Goal: Task Accomplishment & Management: Complete application form

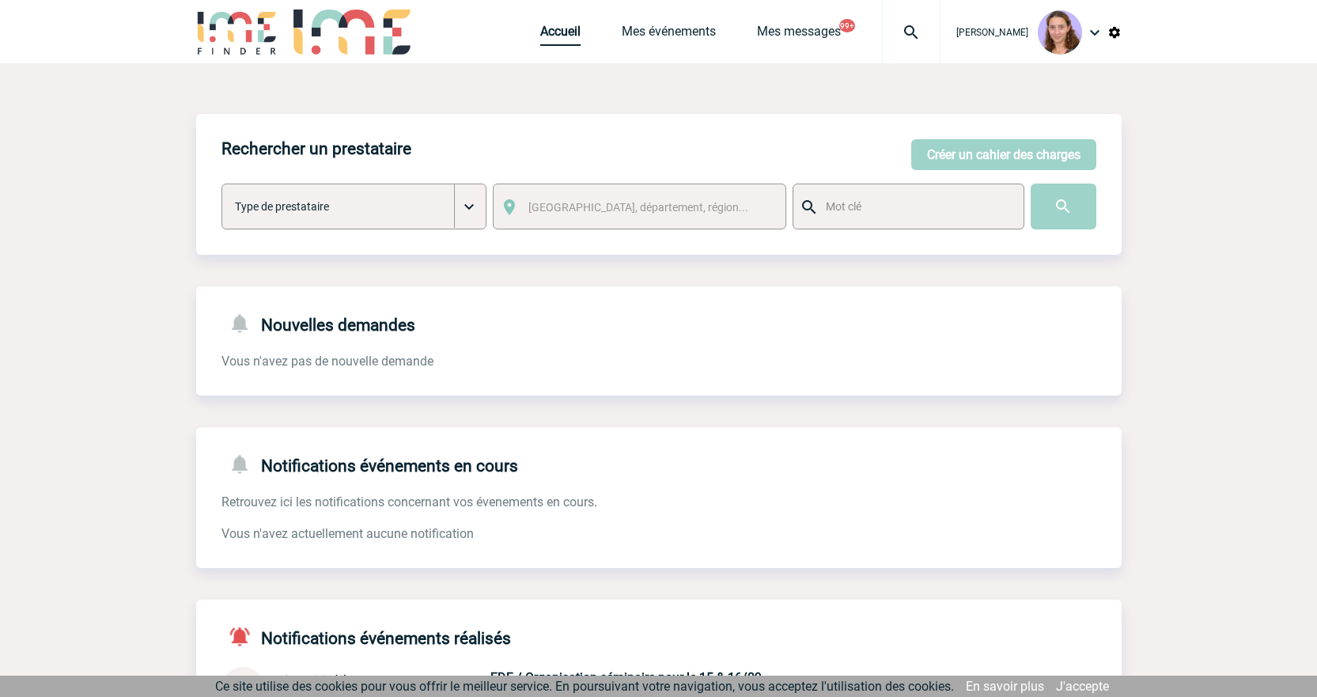
click at [572, 36] on link "Accueil" at bounding box center [560, 35] width 40 height 22
click at [941, 137] on div "Rechercher un prestataire [PERSON_NAME] un cahier des charges [PERSON_NAME] un …" at bounding box center [659, 184] width 926 height 141
click at [949, 144] on button "Créer un cahier des charges" at bounding box center [1003, 154] width 185 height 31
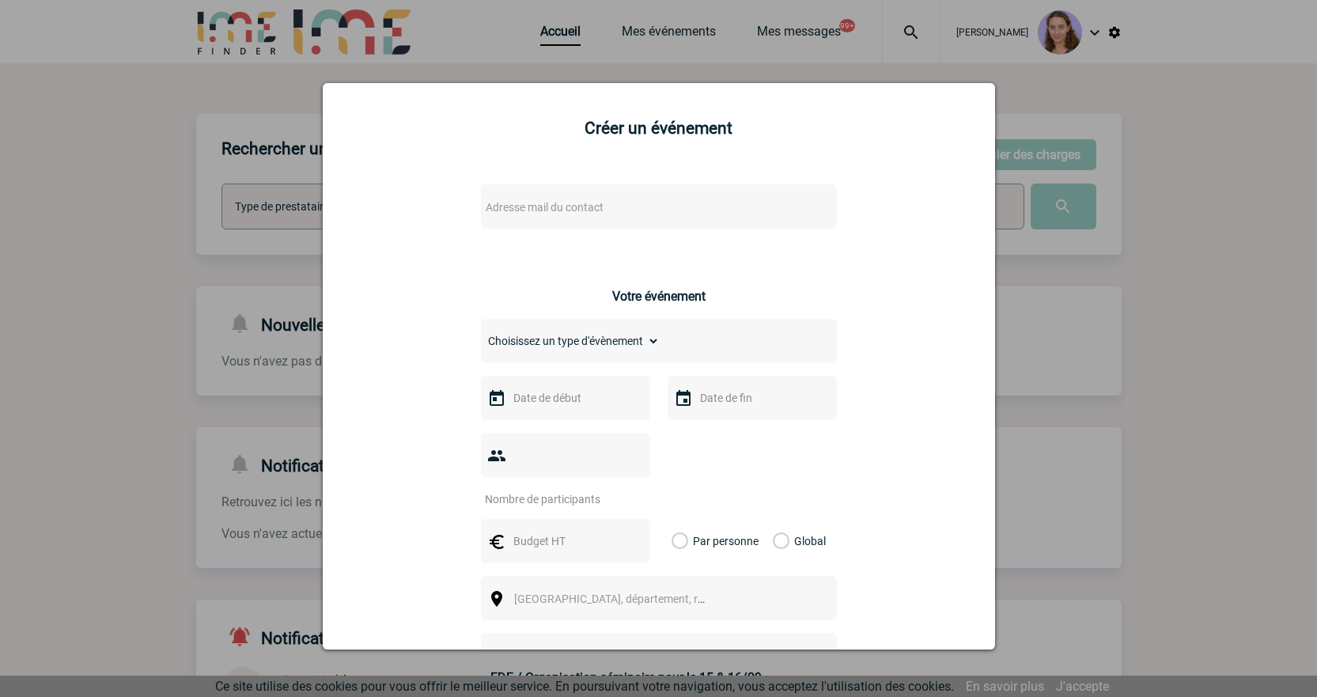
click at [524, 208] on span "Adresse mail du contact" at bounding box center [545, 207] width 118 height 13
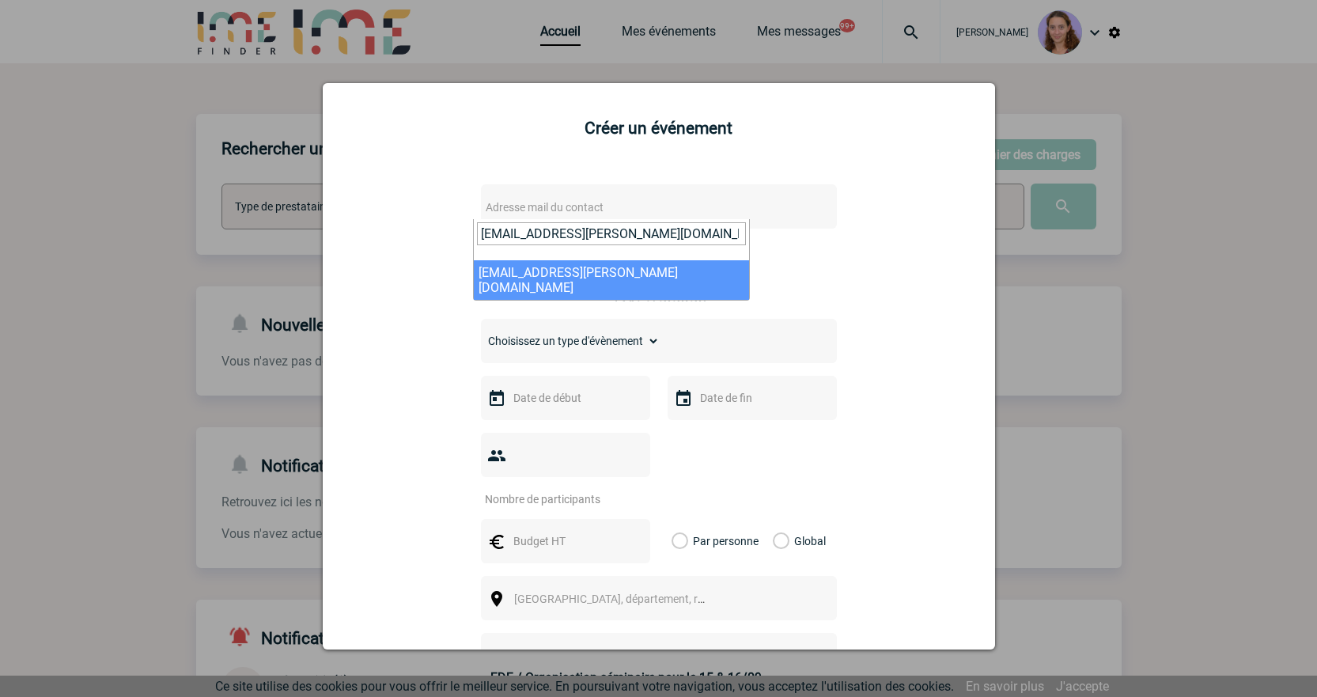
type input "[EMAIL_ADDRESS][PERSON_NAME][DOMAIN_NAME]"
select select "128951"
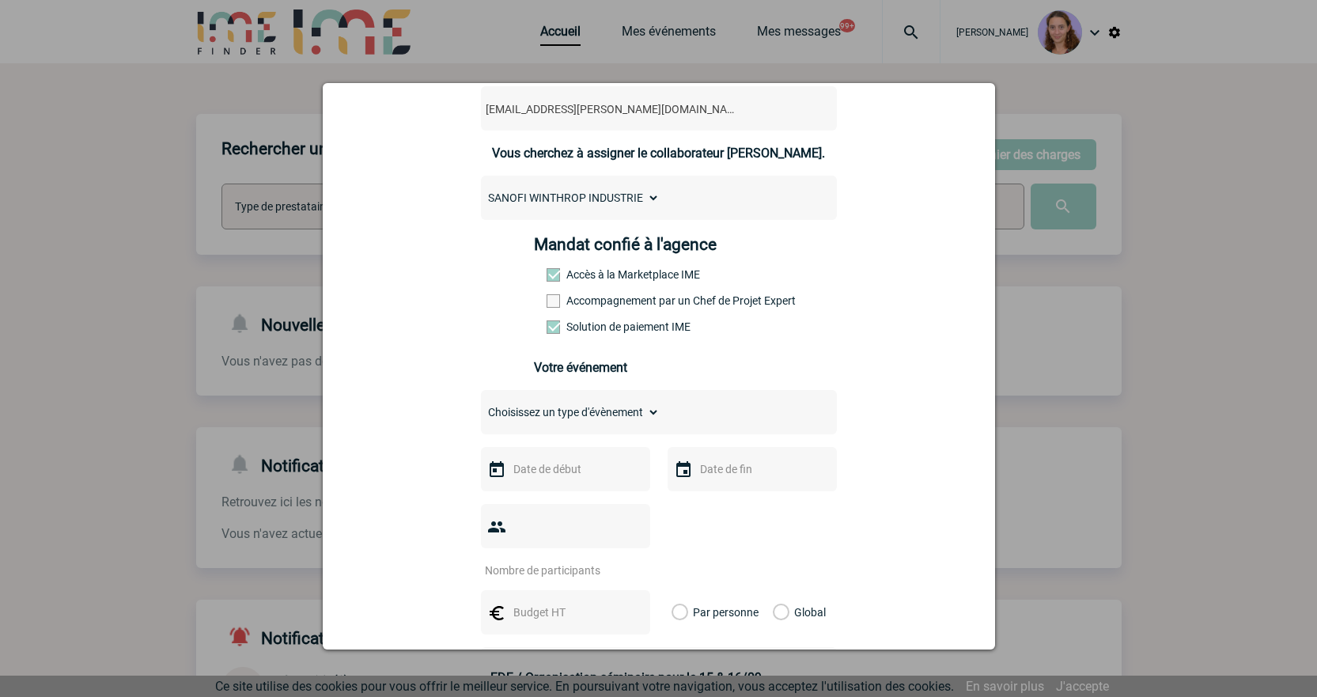
scroll to position [237, 0]
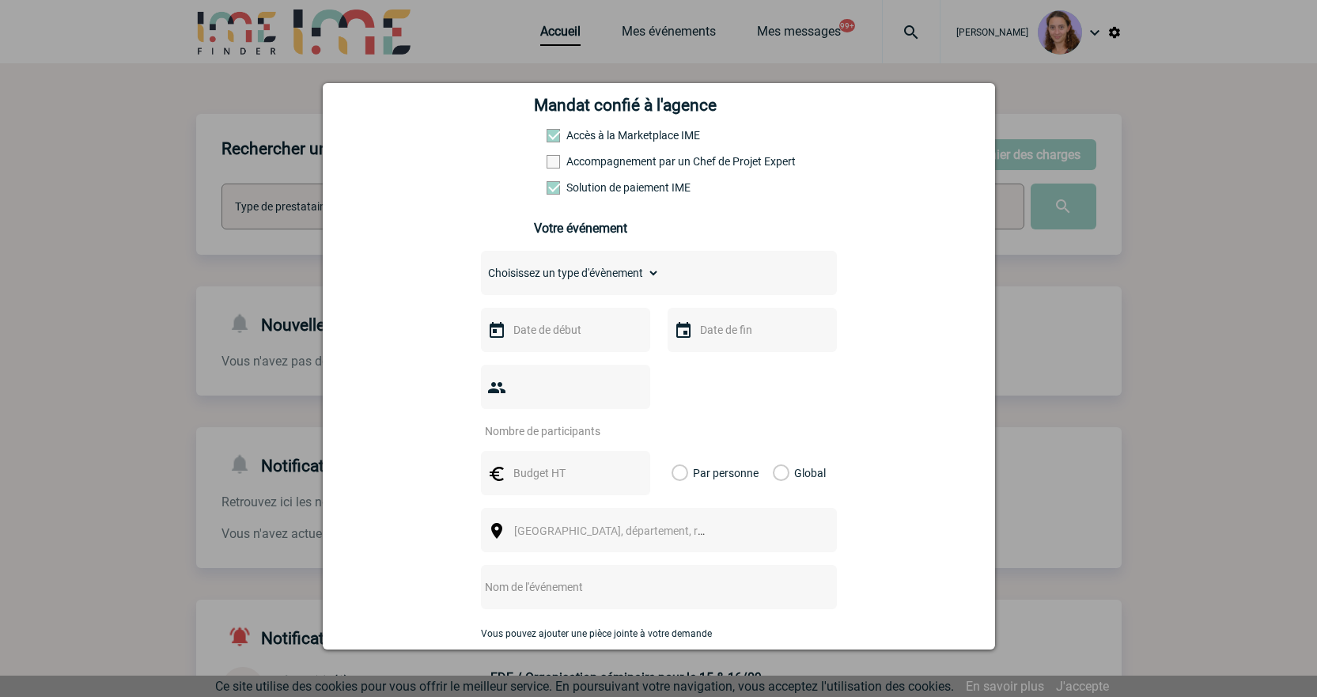
click at [556, 272] on select "Choisissez un type d'évènement Séminaire avec nuitée Séminaire sans nuitée Repa…" at bounding box center [570, 273] width 179 height 22
click at [585, 284] on select "Choisissez un type d'évènement Séminaire avec nuitée Séminaire sans nuitée Repa…" at bounding box center [570, 273] width 179 height 22
select select "4"
click at [481, 266] on select "Choisissez un type d'évènement Séminaire avec nuitée Séminaire sans nuitée Repa…" at bounding box center [570, 273] width 179 height 22
click at [534, 337] on input "text" at bounding box center [564, 330] width 109 height 21
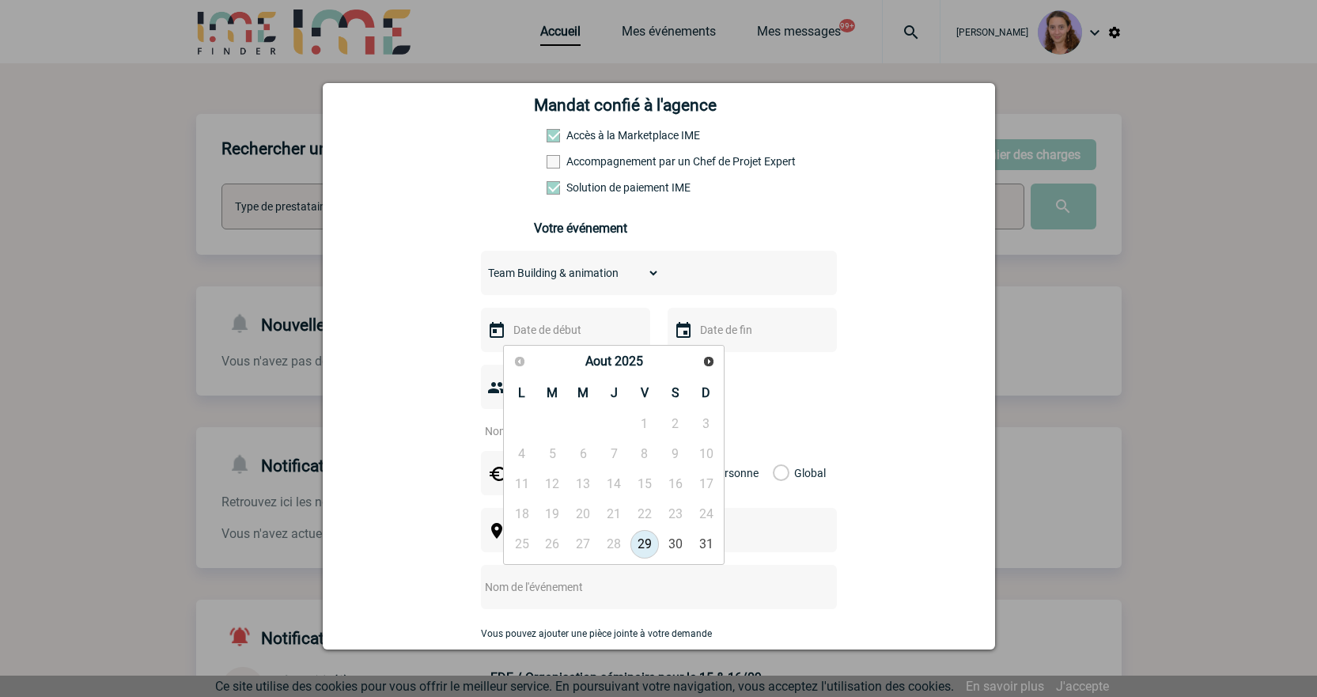
click at [693, 360] on div "Précédent Suivant Aout 2025" at bounding box center [613, 362] width 215 height 28
click at [699, 362] on link "Suivant" at bounding box center [708, 361] width 25 height 25
click at [631, 457] on link "12" at bounding box center [645, 454] width 29 height 28
type input "12-09-2025"
click at [523, 421] on input "number" at bounding box center [555, 431] width 149 height 21
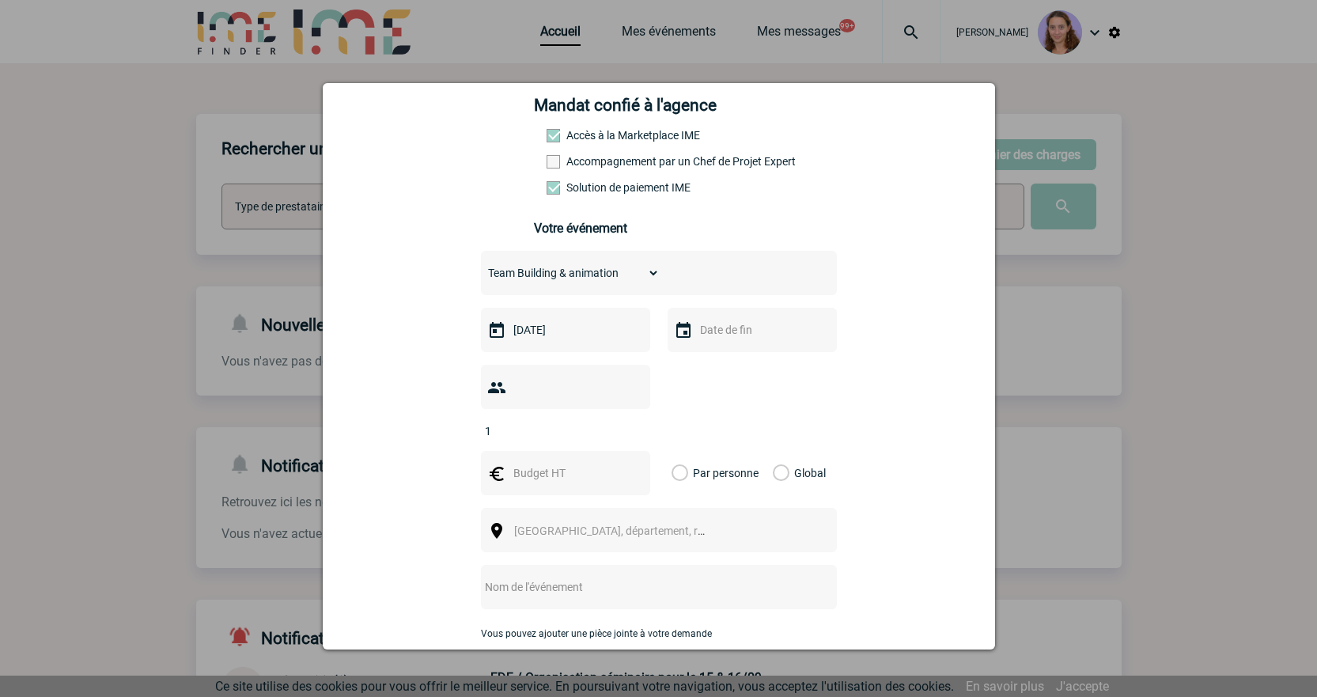
type input "1"
click at [525, 463] on input "text" at bounding box center [564, 473] width 109 height 21
type input "1650"
click at [776, 451] on label "Global" at bounding box center [778, 473] width 10 height 44
click at [0, 0] on input "Global" at bounding box center [0, 0] width 0 height 0
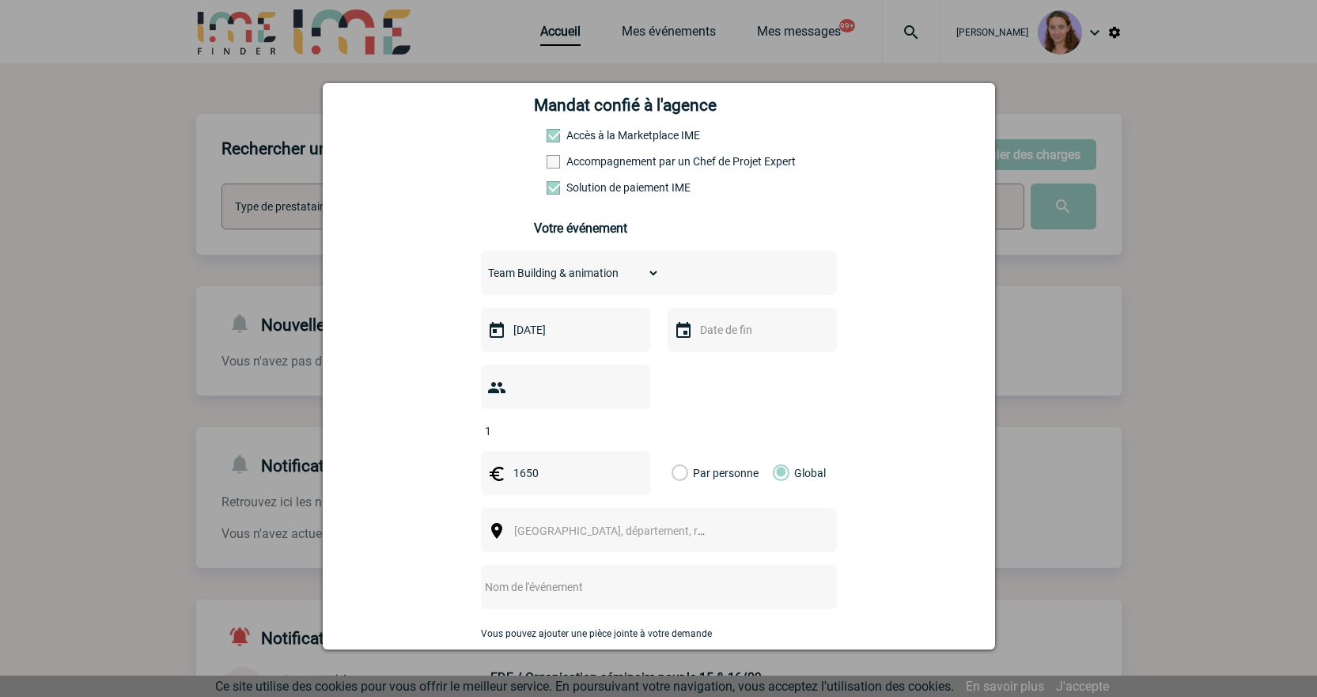
click at [652, 520] on span "Ville, département, région..." at bounding box center [617, 531] width 218 height 22
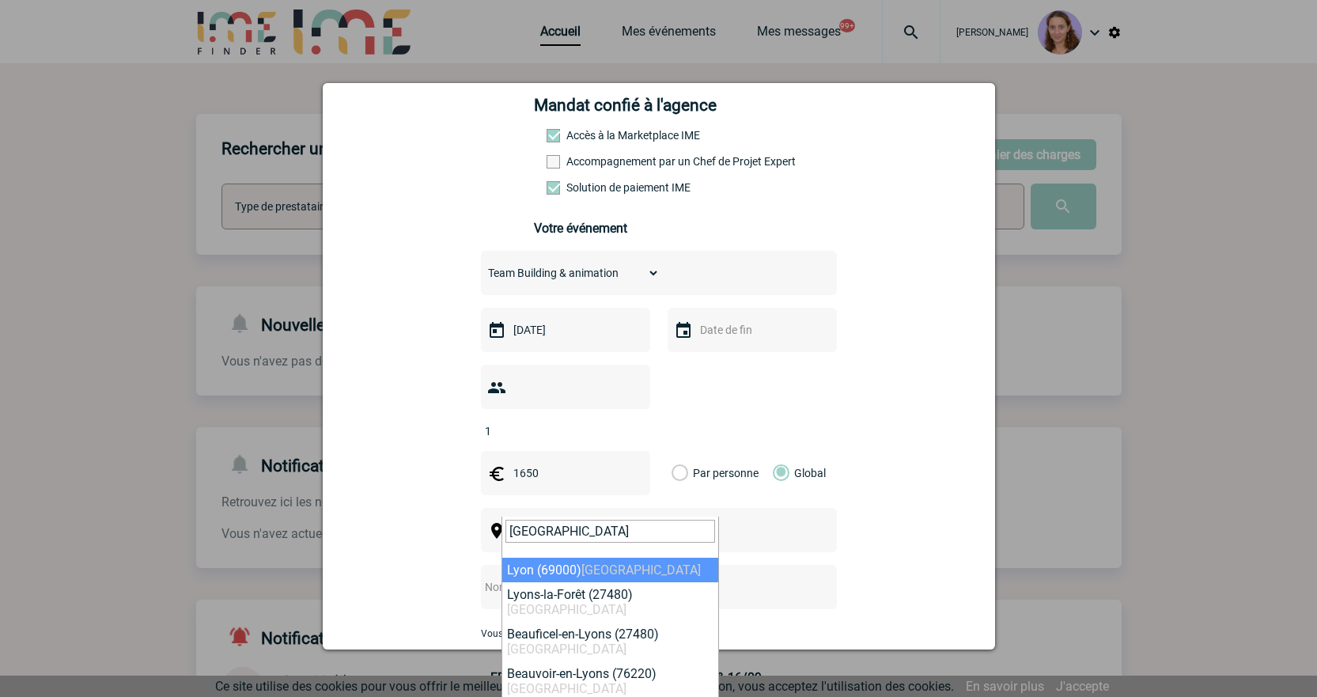
type input "LYON"
select select "36544"
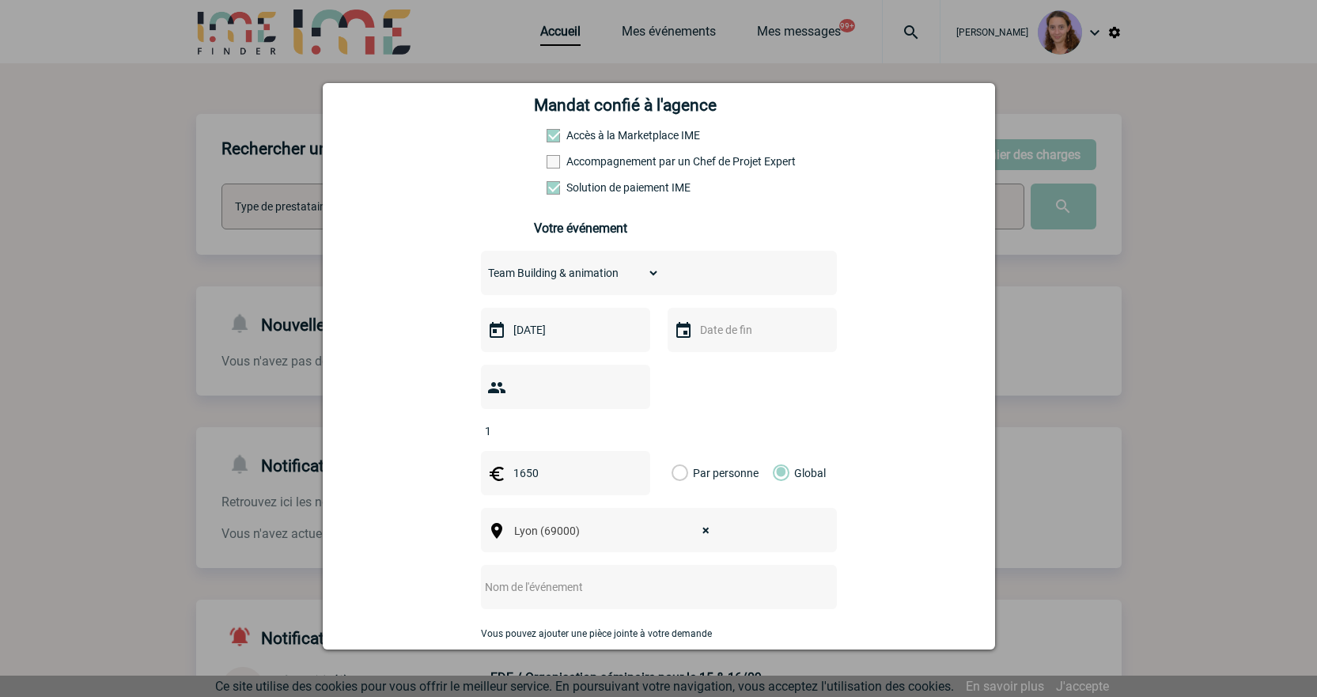
click at [555, 565] on div at bounding box center [659, 587] width 356 height 44
click at [559, 577] on input "text" at bounding box center [638, 587] width 314 height 21
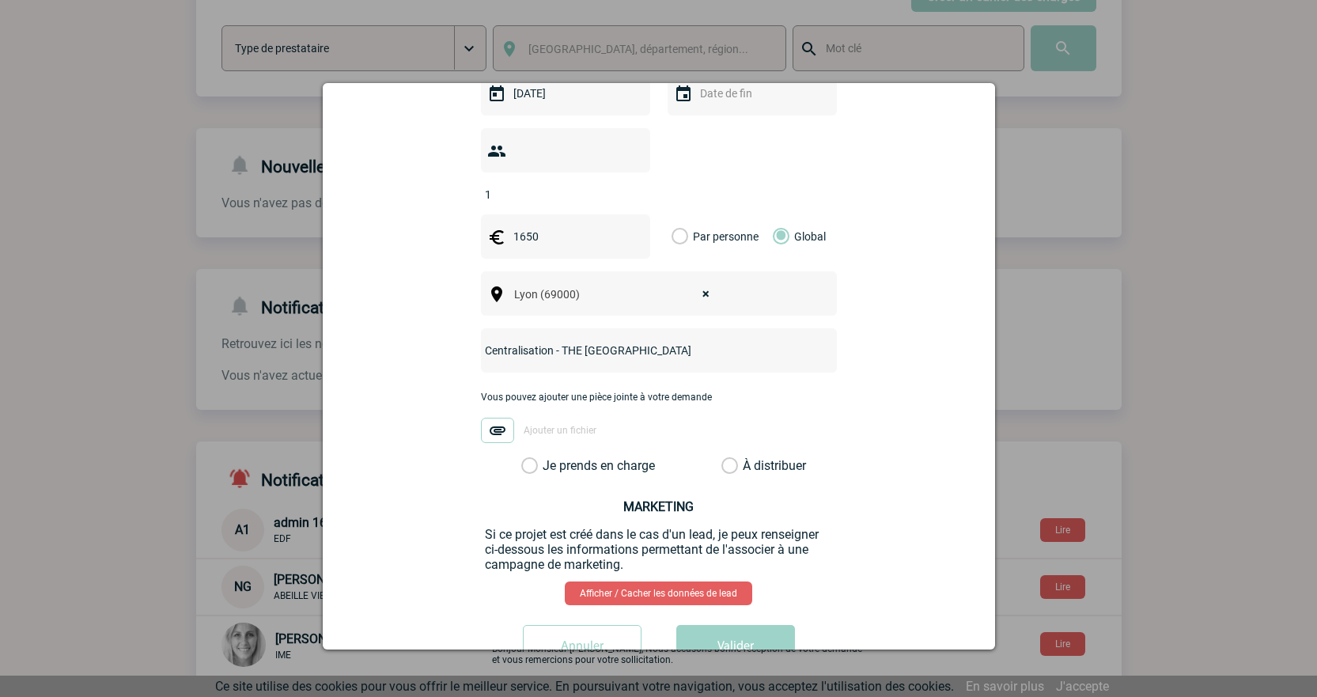
scroll to position [475, 0]
type input "Centralisation - THE RUCK HOTEL"
click at [722, 457] on label "À distribuer" at bounding box center [730, 465] width 17 height 16
click at [0, 0] on input "À distribuer" at bounding box center [0, 0] width 0 height 0
click at [737, 624] on button "Valider" at bounding box center [735, 646] width 119 height 44
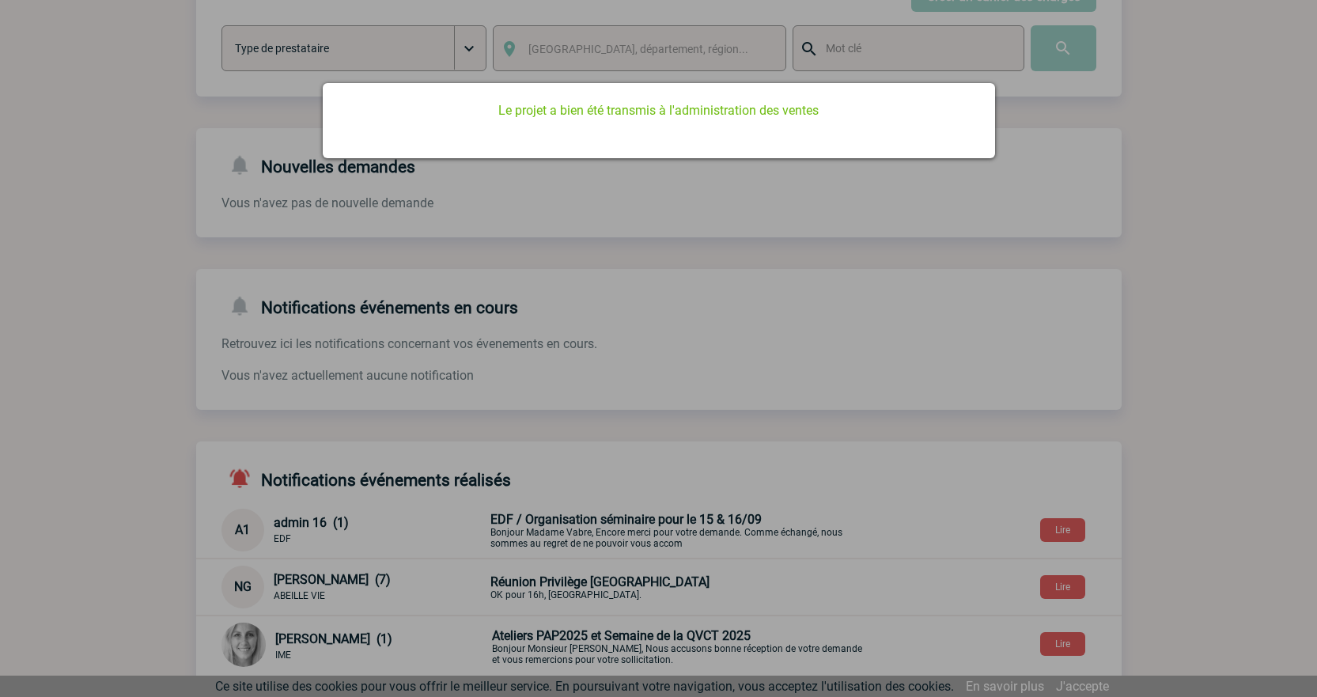
scroll to position [0, 0]
click at [487, 278] on div at bounding box center [658, 348] width 1317 height 697
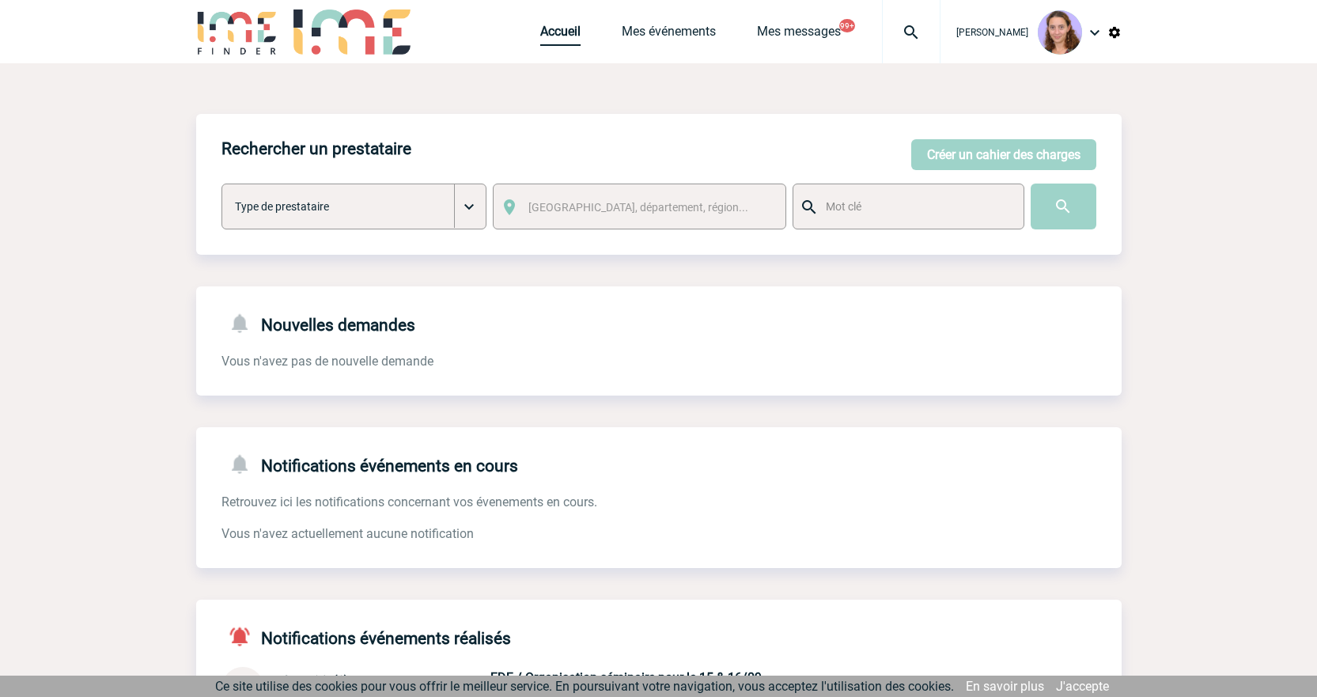
click at [546, 31] on link "Accueil" at bounding box center [560, 35] width 40 height 22
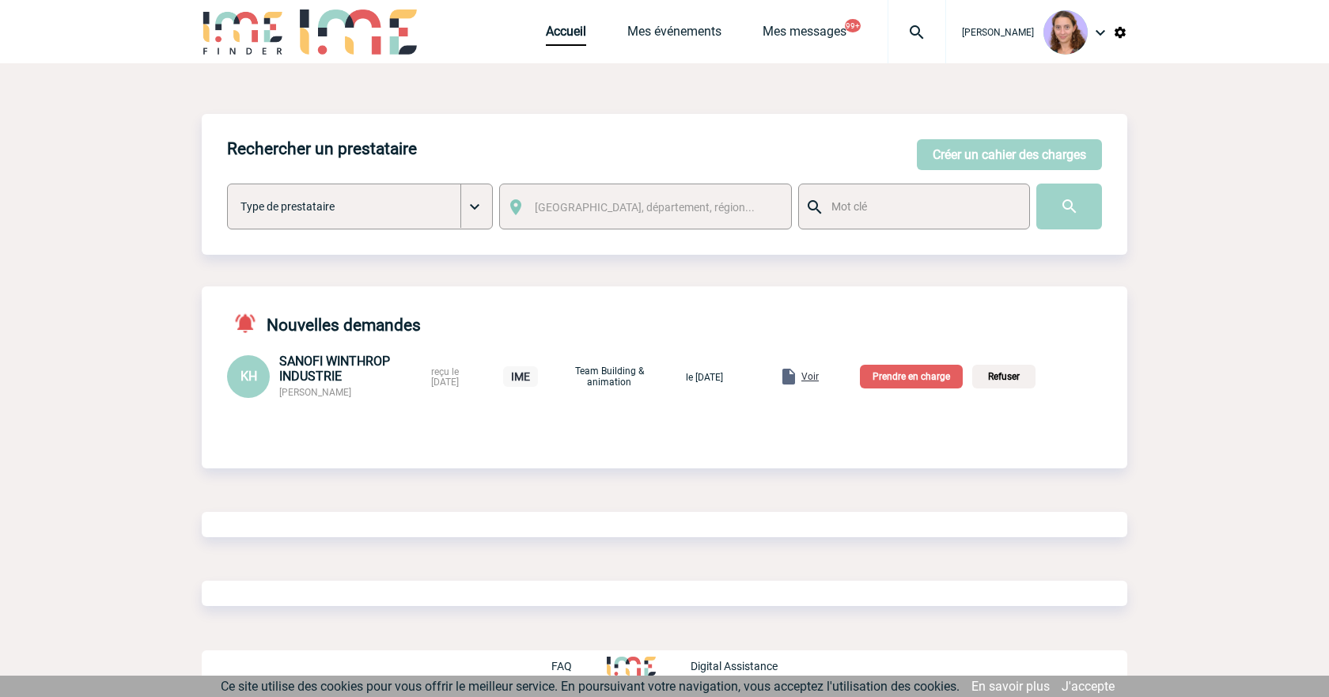
click at [819, 377] on span "Voir" at bounding box center [809, 376] width 17 height 11
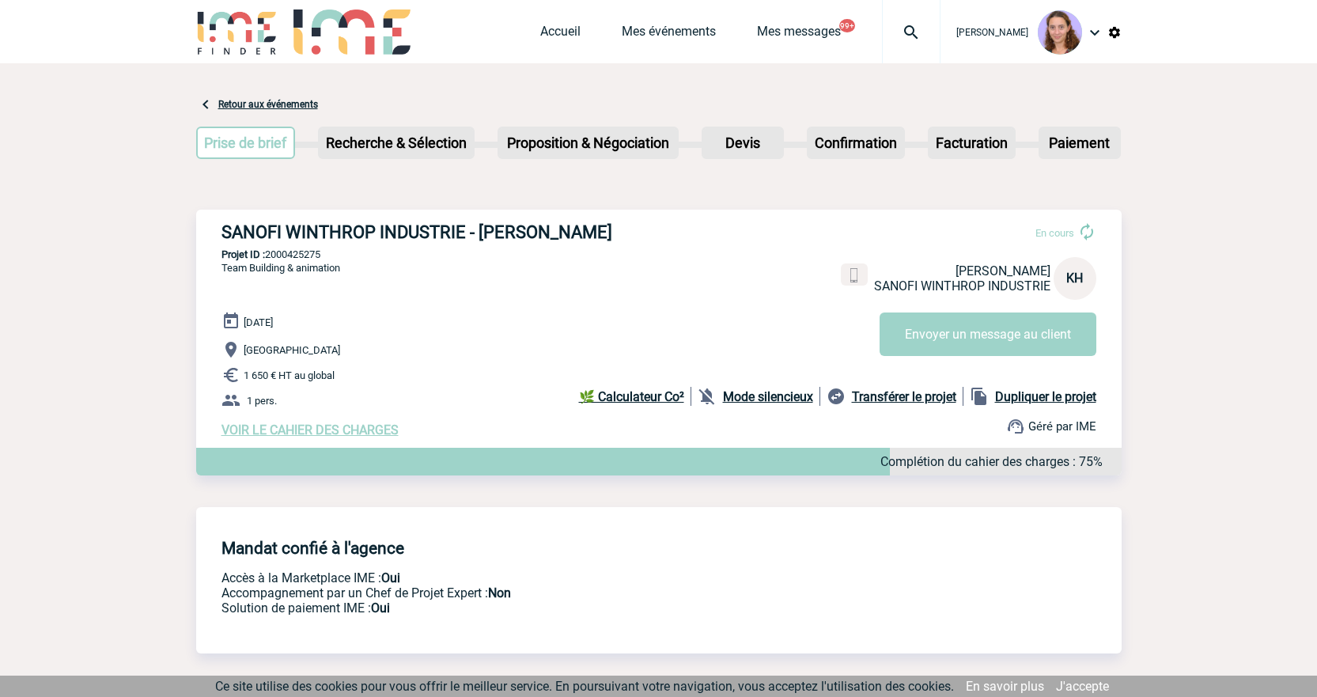
click at [313, 252] on p "Projet ID : 2000425275" at bounding box center [659, 254] width 926 height 12
copy p "2000425275"
drag, startPoint x: 562, startPoint y: 35, endPoint x: 482, endPoint y: 51, distance: 81.5
click at [562, 35] on link "Accueil" at bounding box center [560, 35] width 40 height 22
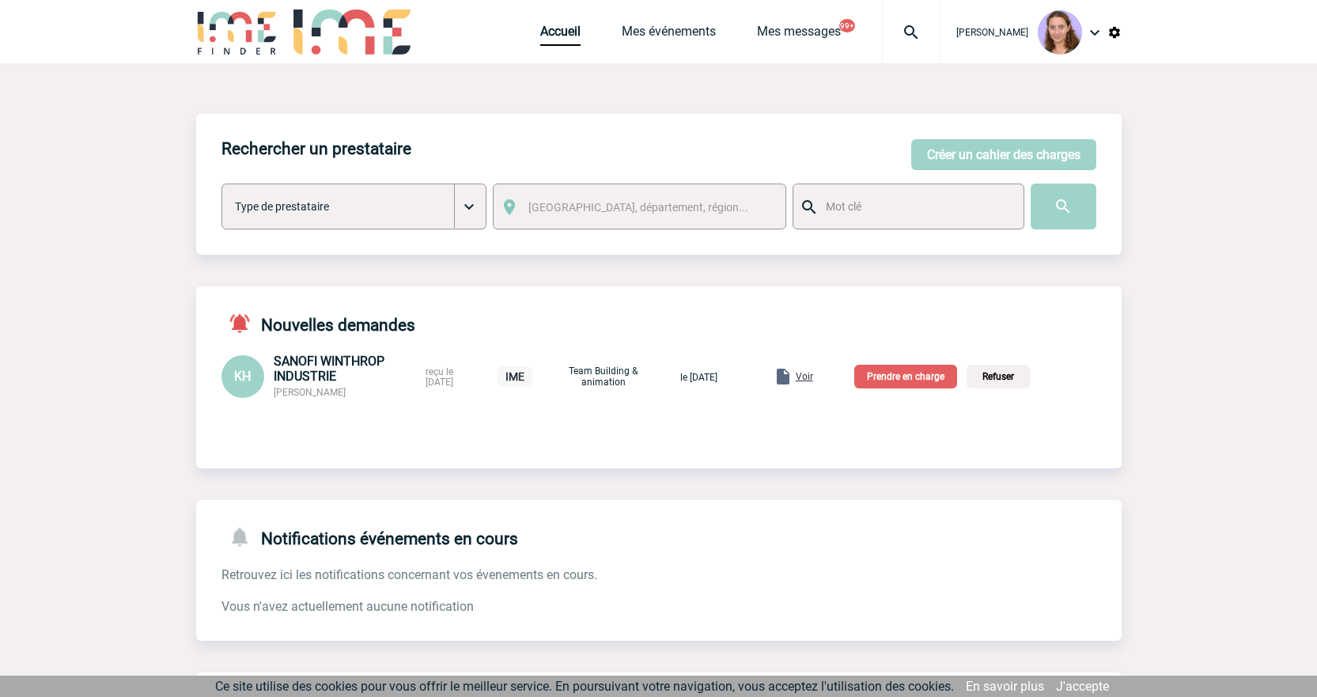
click at [897, 385] on p "Prendre en charge" at bounding box center [906, 377] width 103 height 24
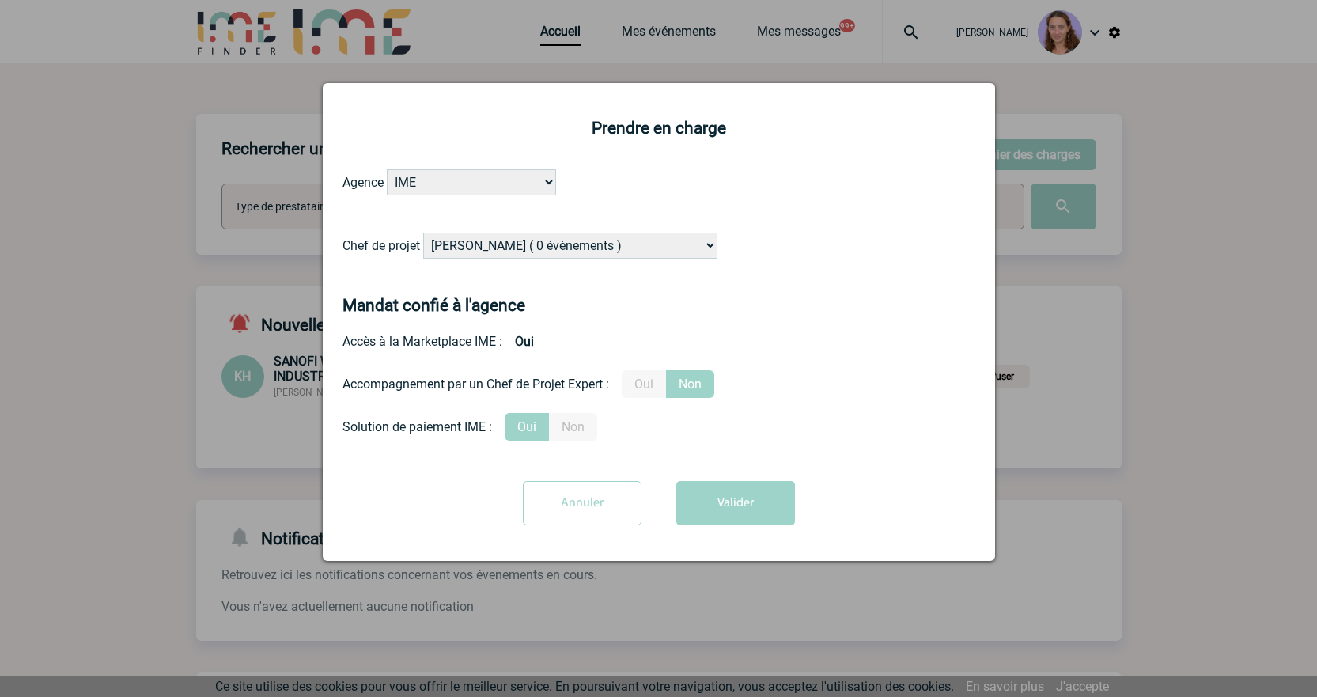
click at [621, 240] on select "Alizée VERLAGUET ( 0 évènements ) Anne GIRAUD ( 1196 évènements ) Anne-François…" at bounding box center [570, 246] width 294 height 26
select select "122719"
click at [424, 233] on select "Alizée VERLAGUET ( 0 évènements ) Anne GIRAUD ( 1196 évènements ) Anne-François…" at bounding box center [570, 246] width 294 height 26
click at [724, 498] on button "Valider" at bounding box center [735, 503] width 119 height 44
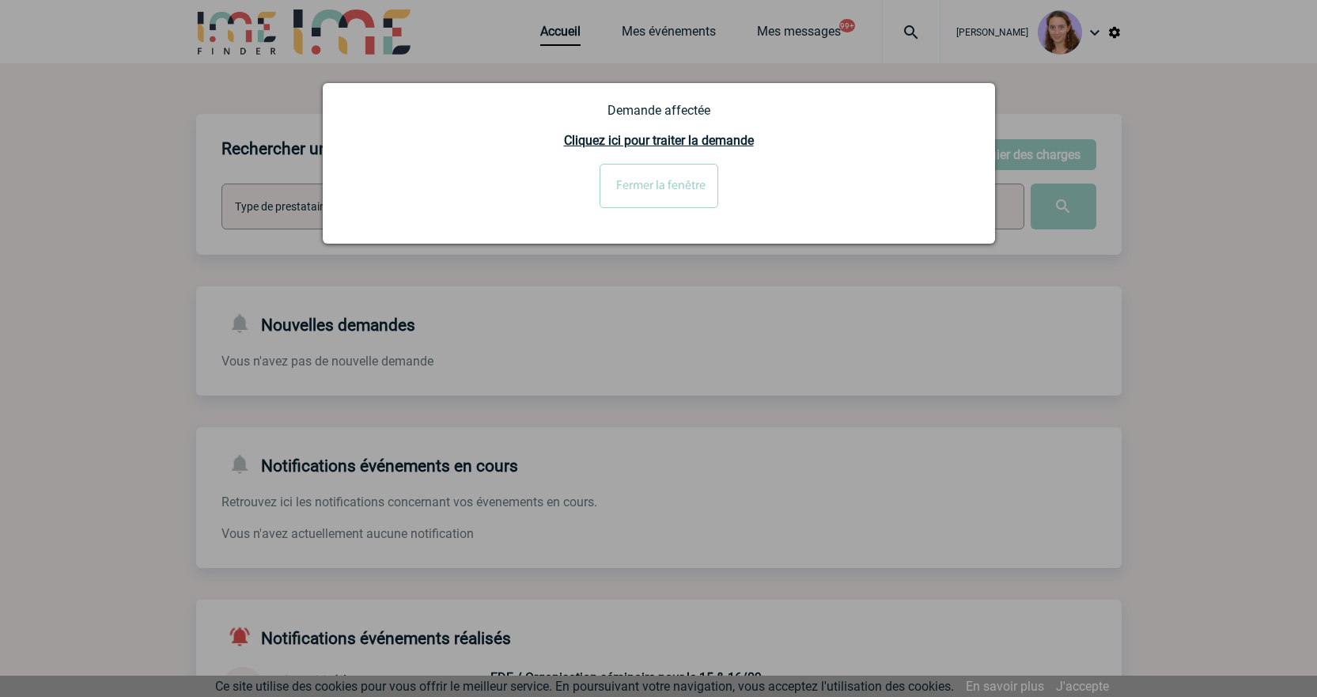
click at [653, 207] on input "Fermer la fenêtre" at bounding box center [659, 186] width 119 height 44
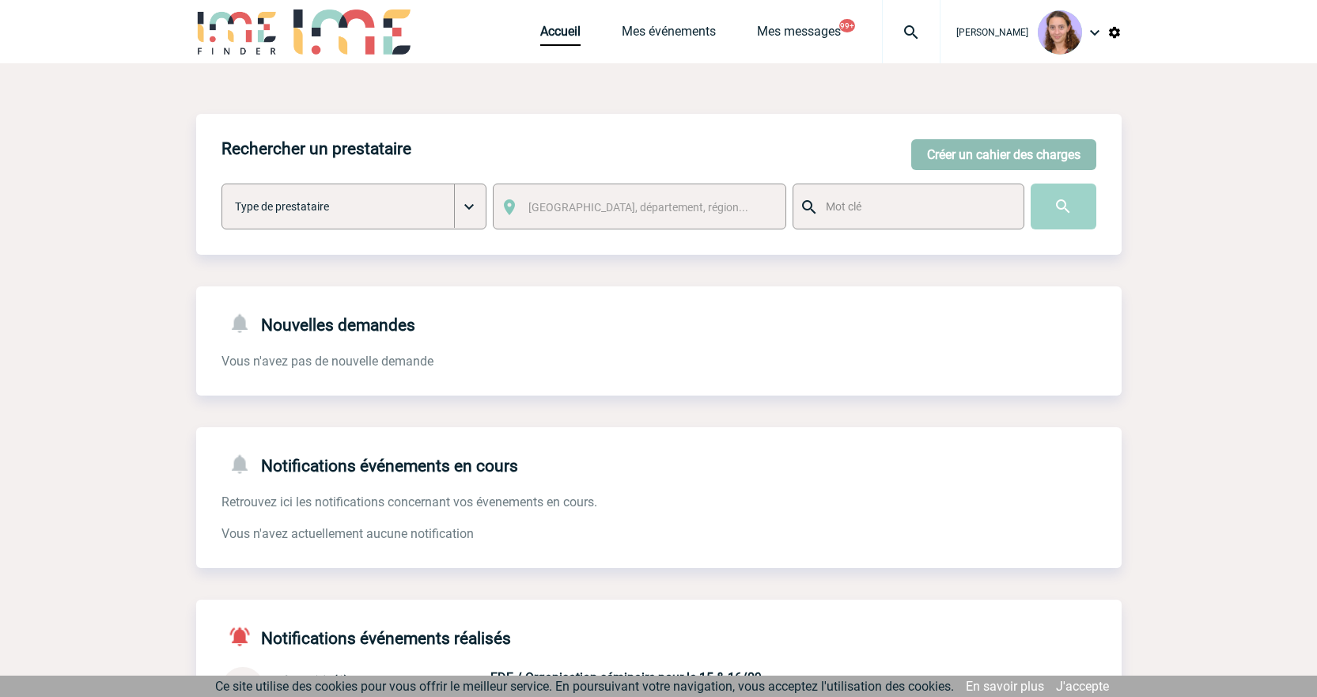
click at [1006, 155] on button "Créer un cahier des charges" at bounding box center [1003, 154] width 185 height 31
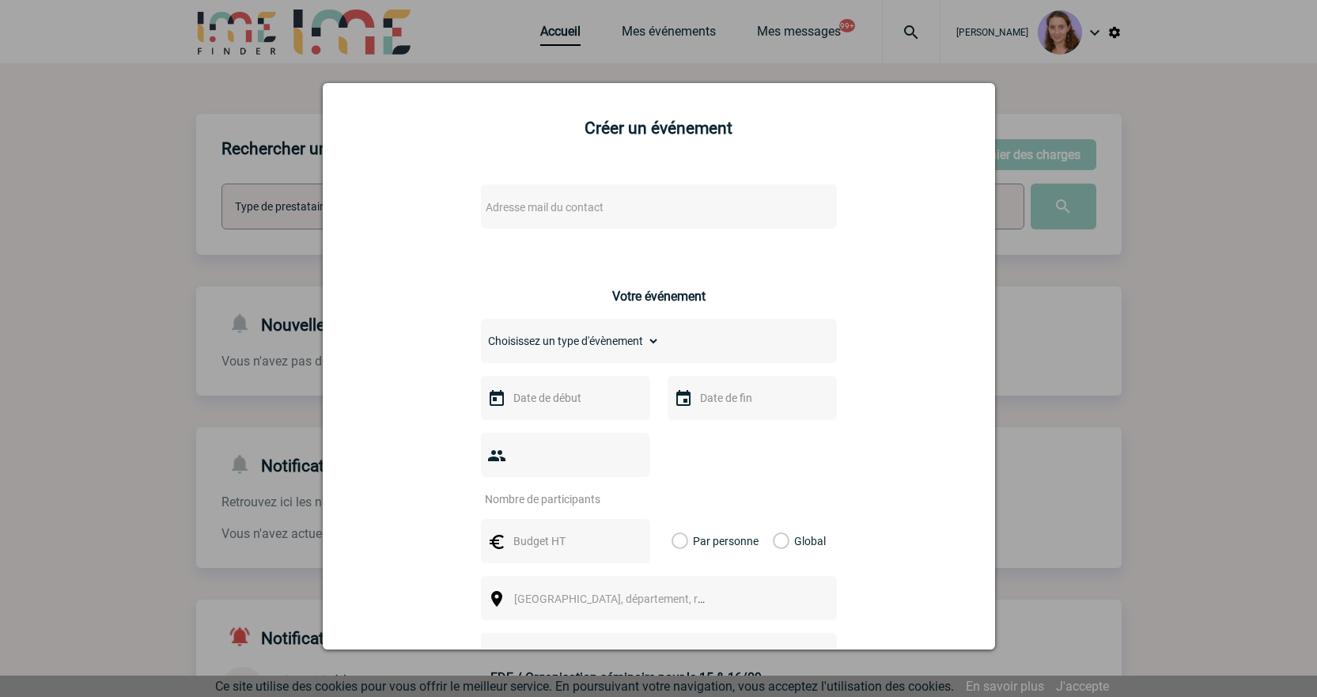
click at [507, 206] on span "Adresse mail du contact" at bounding box center [545, 207] width 118 height 13
drag, startPoint x: 564, startPoint y: 237, endPoint x: 296, endPoint y: 191, distance: 272.0
click at [296, 191] on body "Claudia MILAZZO Accueil Mes événements 99+ 99+" at bounding box center [658, 489] width 1317 height 979
click at [677, 229] on input "Christelle.Leclerc@sanofi.com>" at bounding box center [611, 233] width 269 height 23
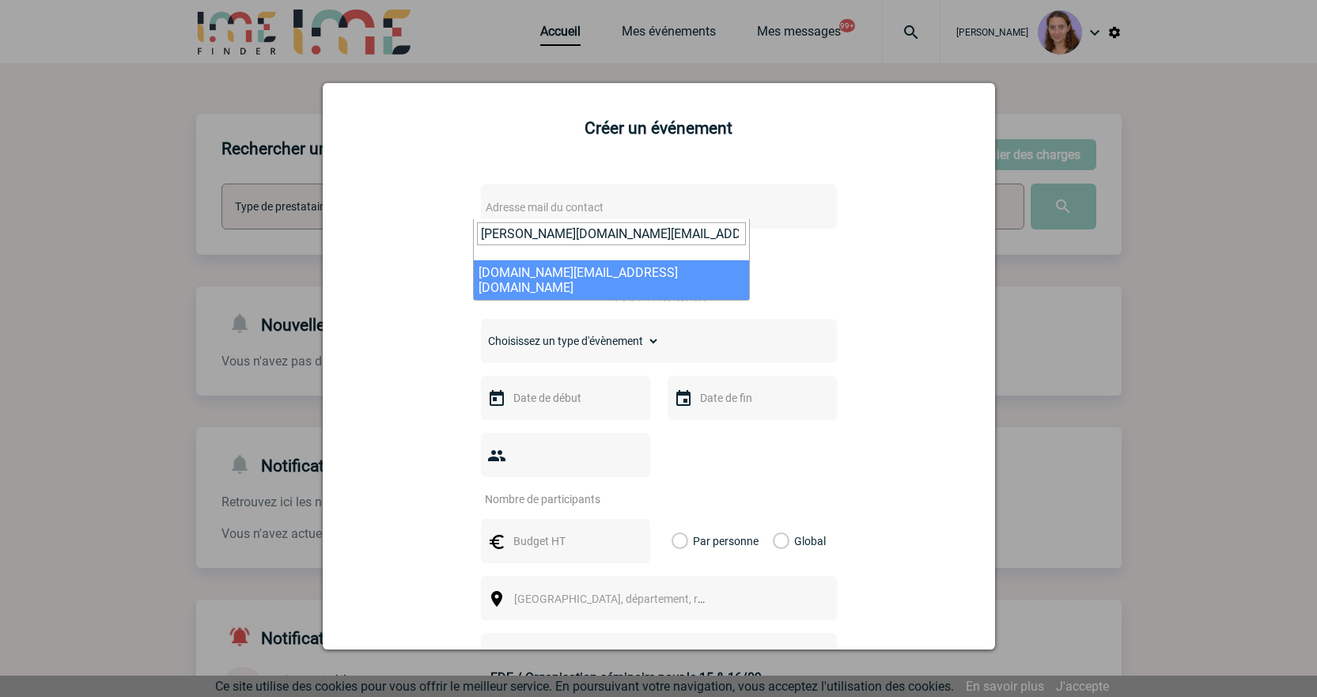
type input "Christelle.Leclerc@sanofi.com"
select select "114891"
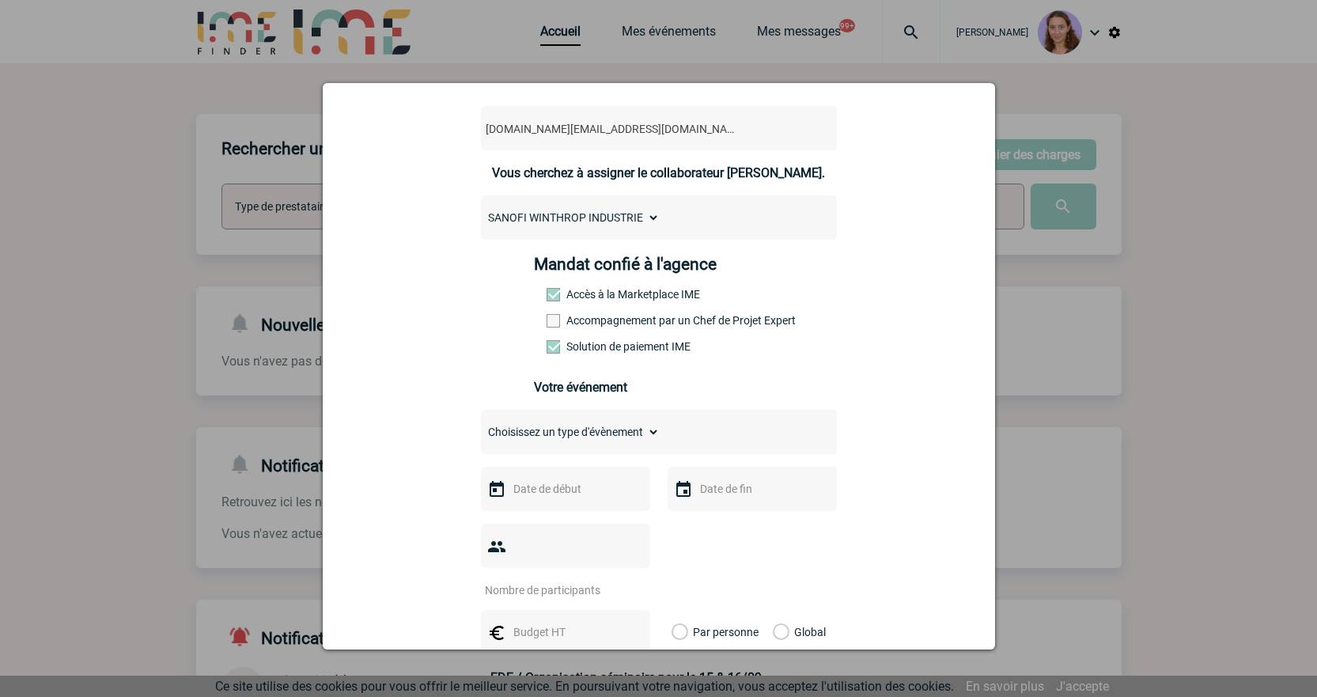
scroll to position [237, 0]
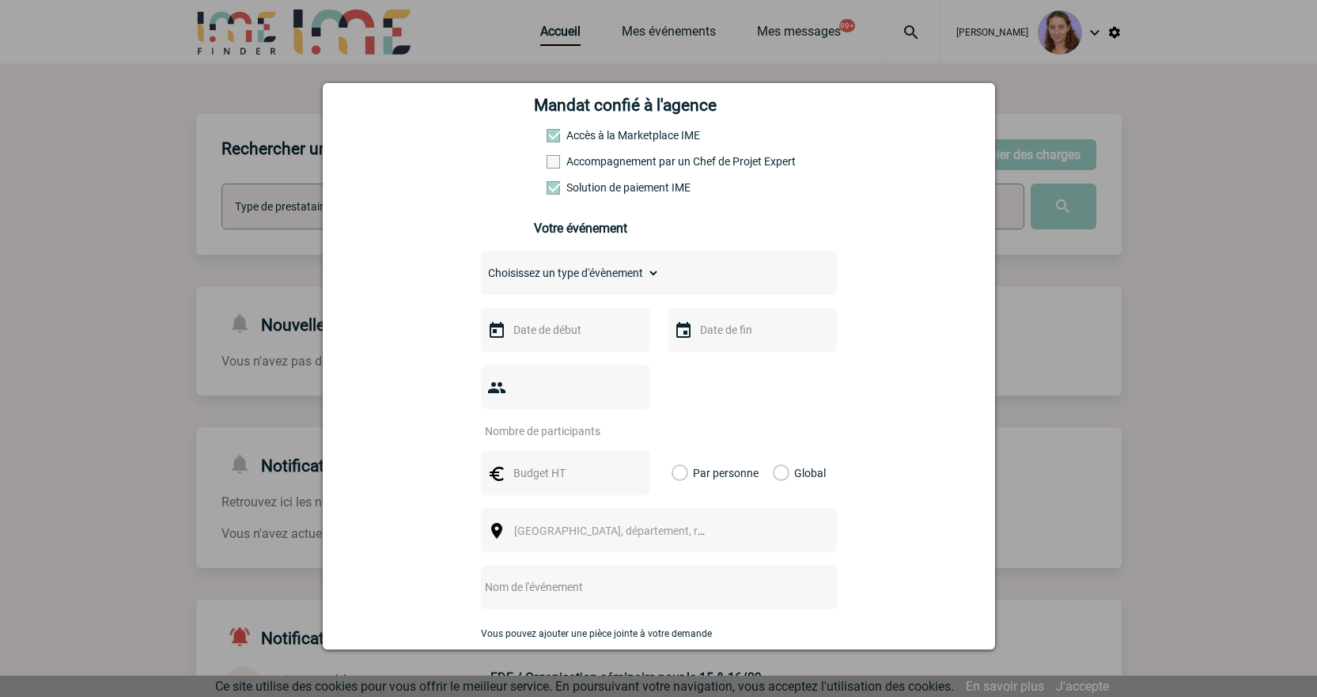
click at [608, 270] on select "Choisissez un type d'évènement Séminaire avec nuitée Séminaire sans nuitée Repa…" at bounding box center [570, 273] width 179 height 22
select select "3"
click at [481, 266] on select "Choisissez un type d'évènement Séminaire avec nuitée Séminaire sans nuitée Repa…" at bounding box center [570, 273] width 179 height 22
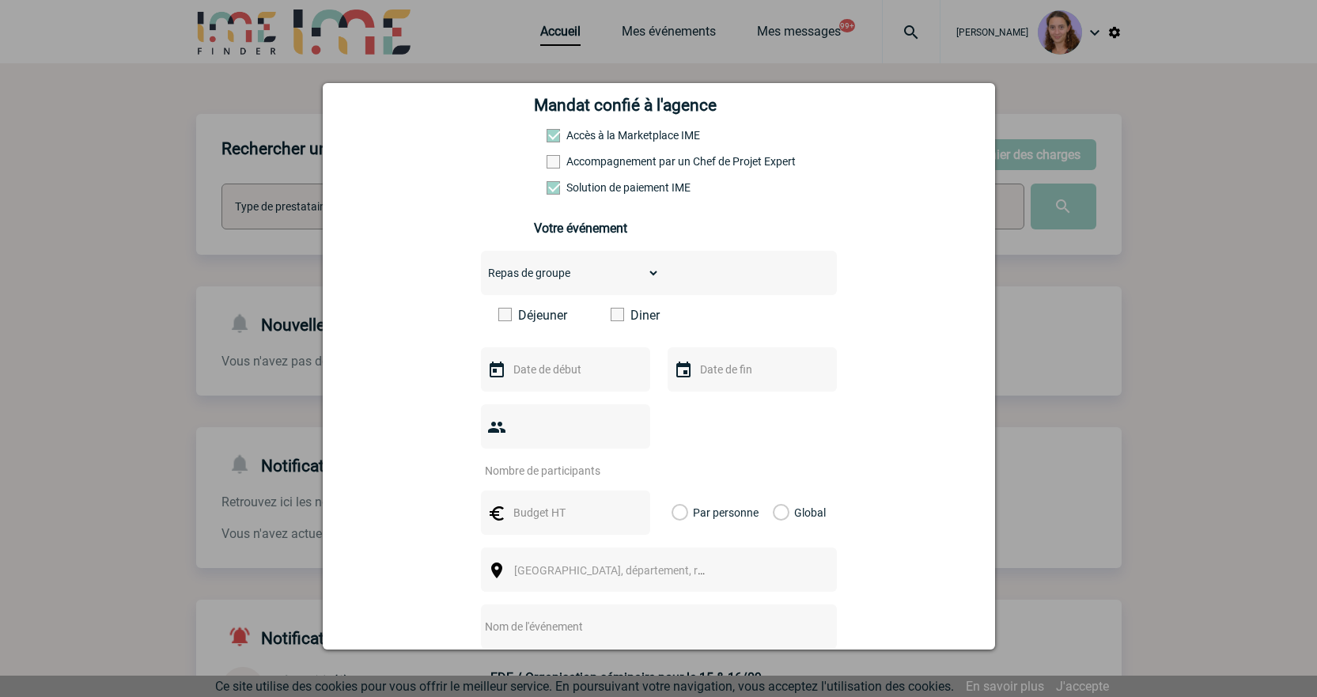
click at [552, 388] on div at bounding box center [565, 369] width 169 height 44
click at [541, 376] on input "text" at bounding box center [564, 369] width 109 height 21
click at [701, 403] on link "Suivant" at bounding box center [708, 400] width 25 height 25
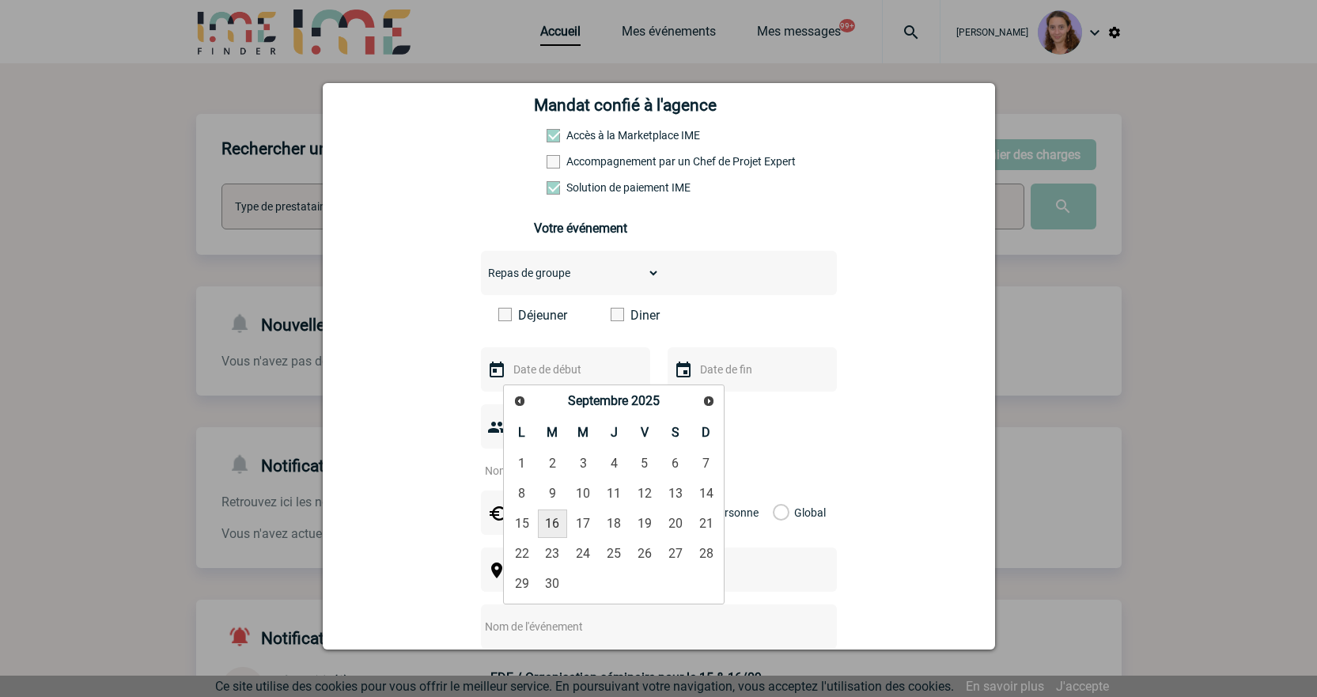
click at [521, 523] on link "15" at bounding box center [521, 524] width 29 height 28
type input "15-09-2025"
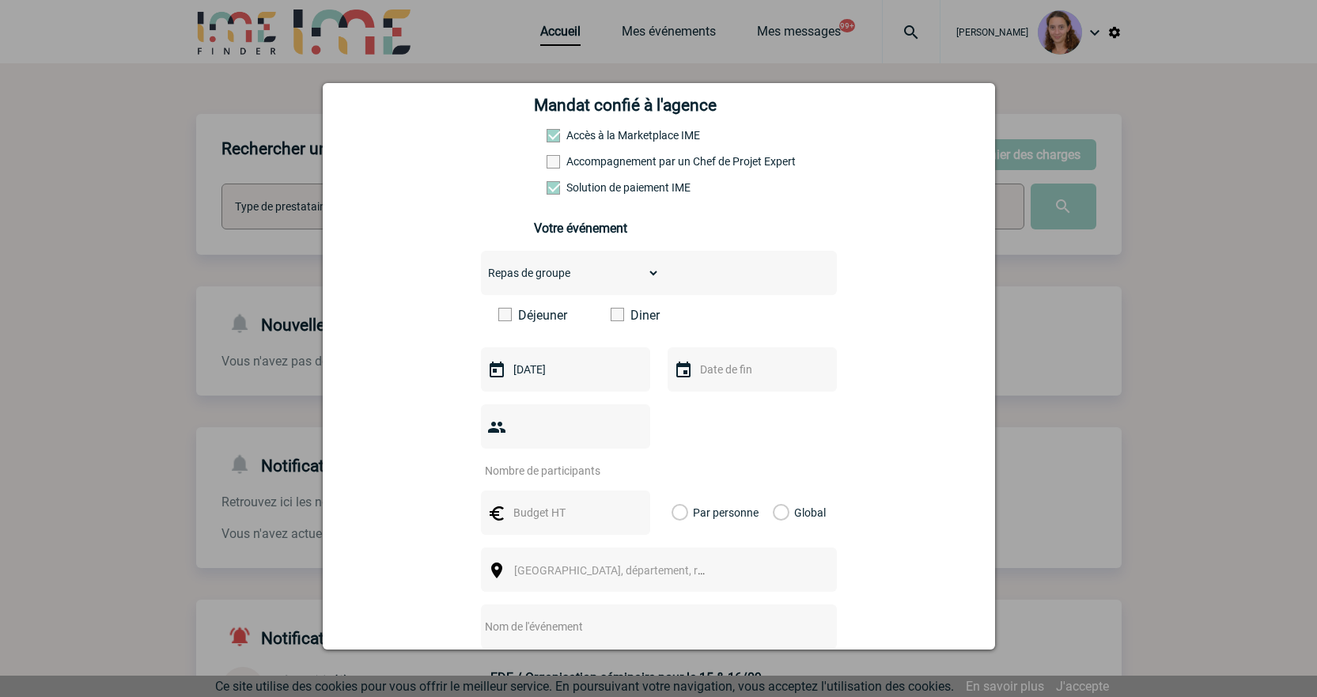
click at [535, 460] on input "number" at bounding box center [555, 470] width 149 height 21
drag, startPoint x: 535, startPoint y: 433, endPoint x: 568, endPoint y: 485, distance: 61.9
click at [568, 502] on input "text" at bounding box center [564, 512] width 109 height 21
click at [537, 460] on input "number" at bounding box center [555, 470] width 149 height 21
type input "40"
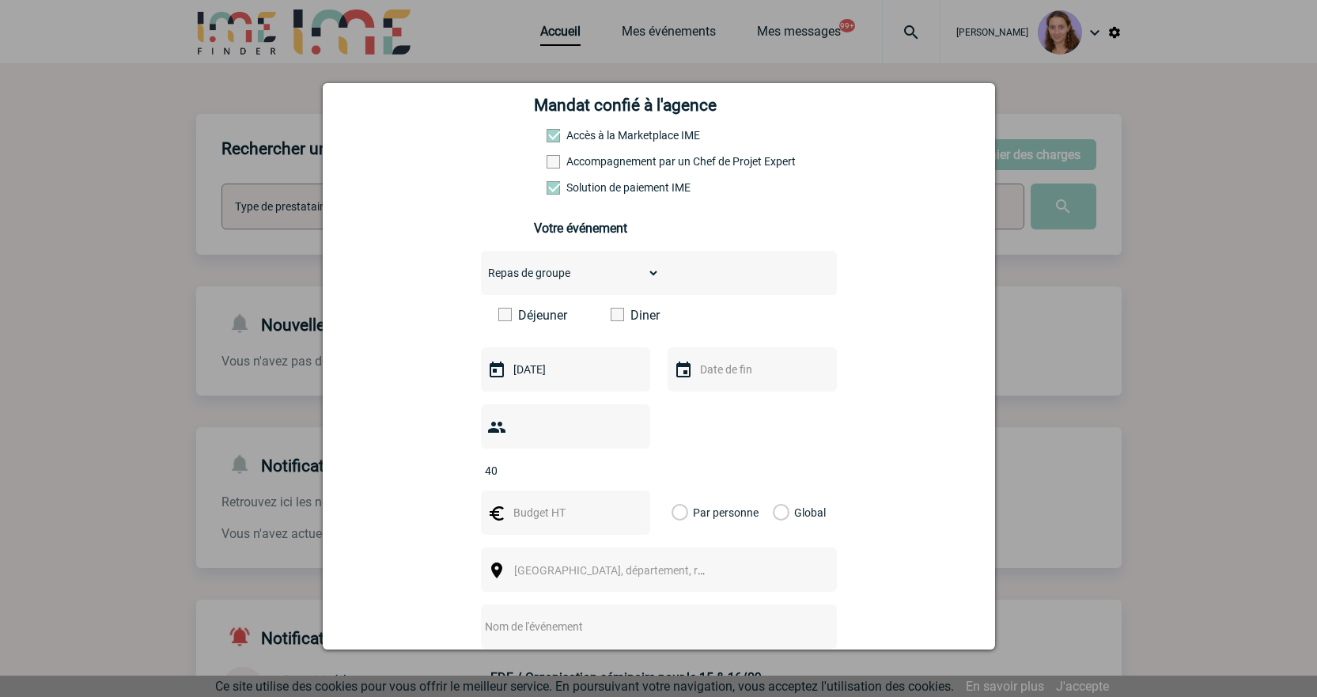
click at [549, 502] on input "text" at bounding box center [564, 512] width 109 height 21
type input "2000"
click at [778, 491] on label "Global" at bounding box center [778, 513] width 10 height 44
click at [0, 0] on input "Global" at bounding box center [0, 0] width 0 height 0
click at [666, 559] on span "Ville, département, région..." at bounding box center [617, 570] width 218 height 22
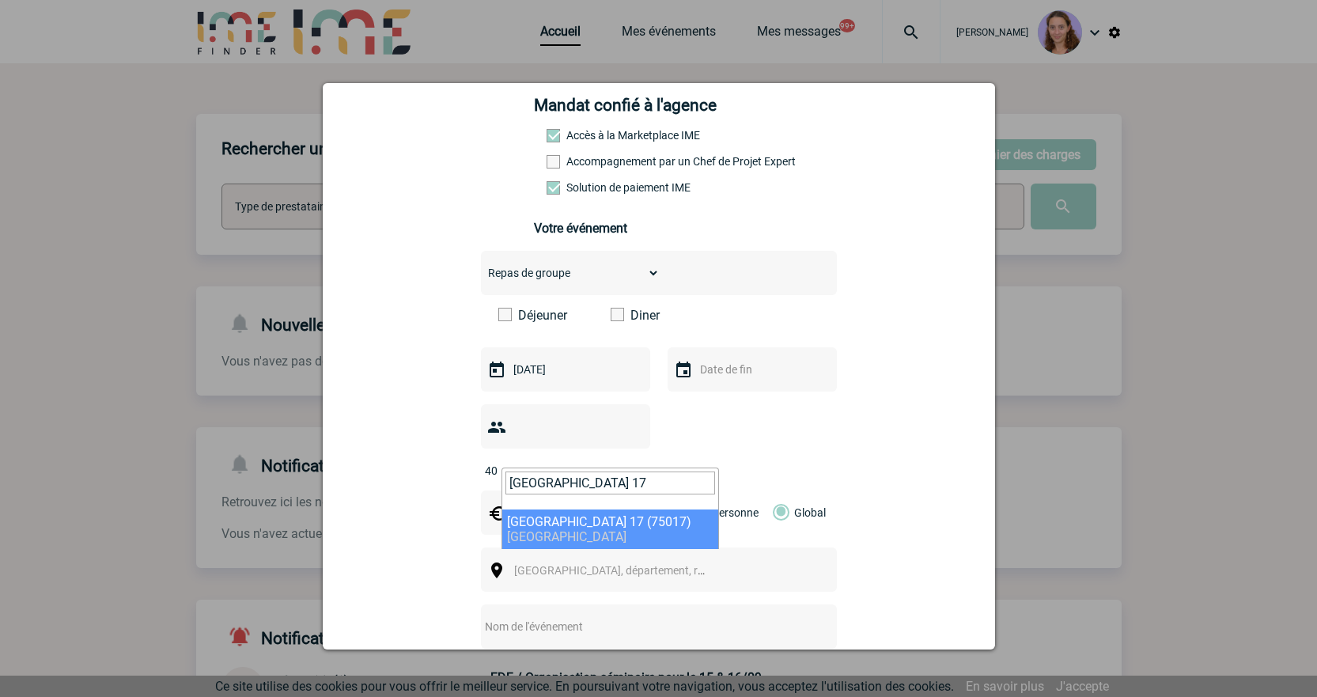
type input "PARIS 17"
select select "21"
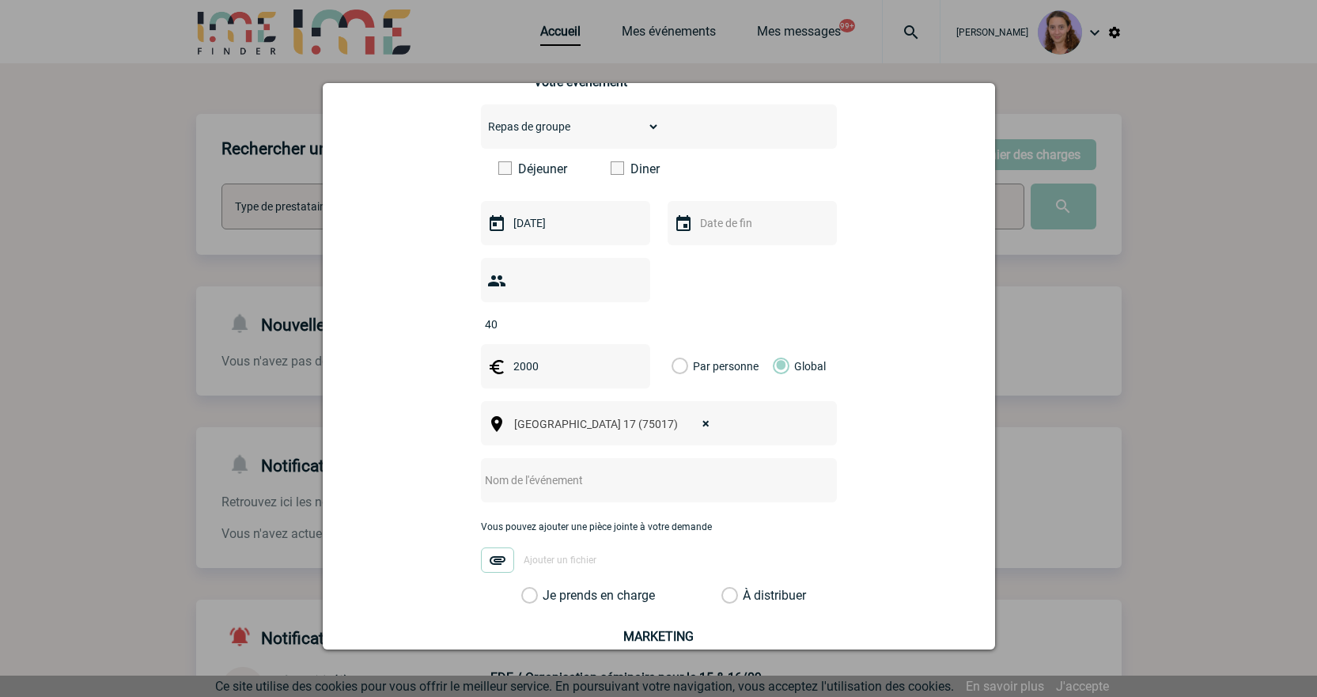
scroll to position [396, 0]
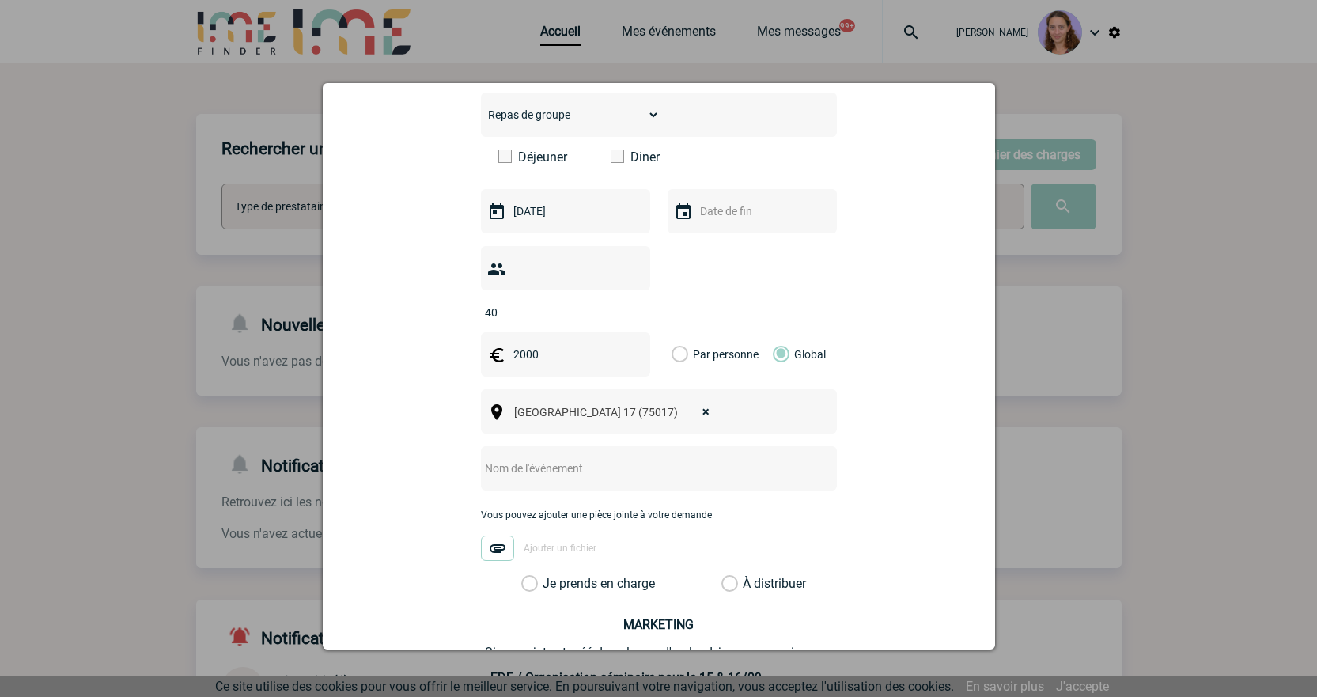
click at [514, 458] on input "text" at bounding box center [638, 468] width 314 height 21
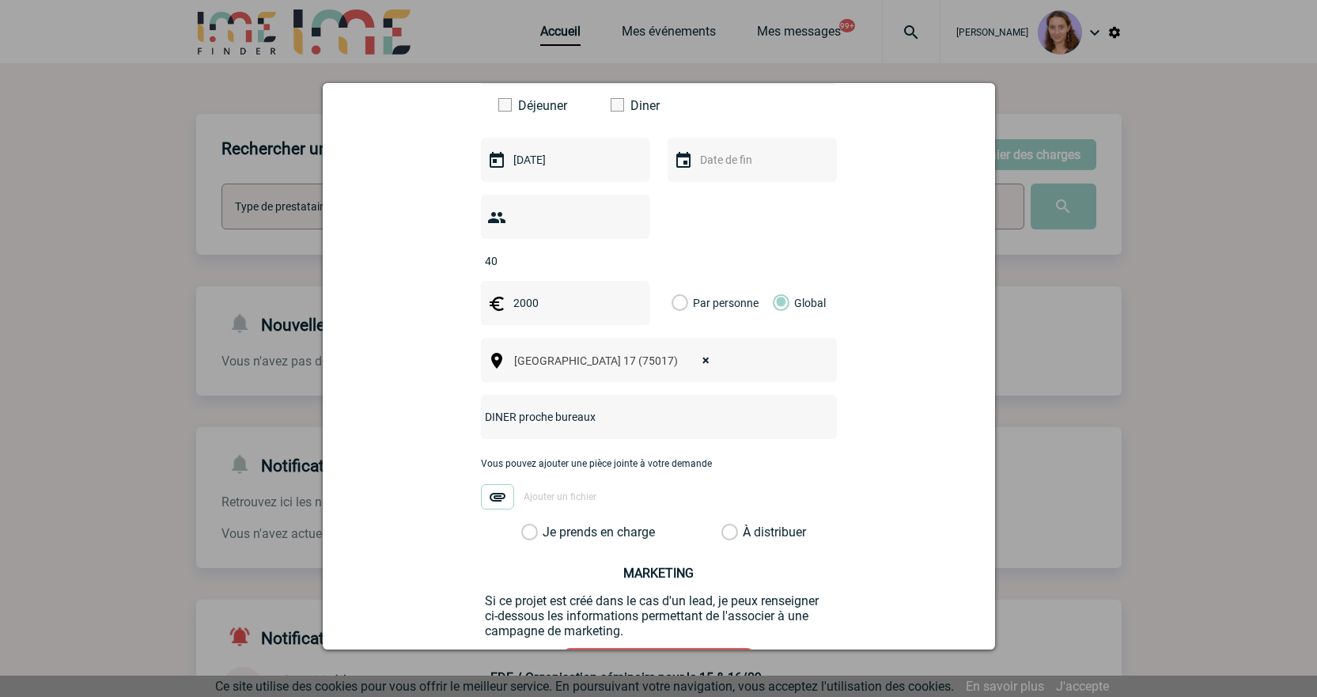
scroll to position [475, 0]
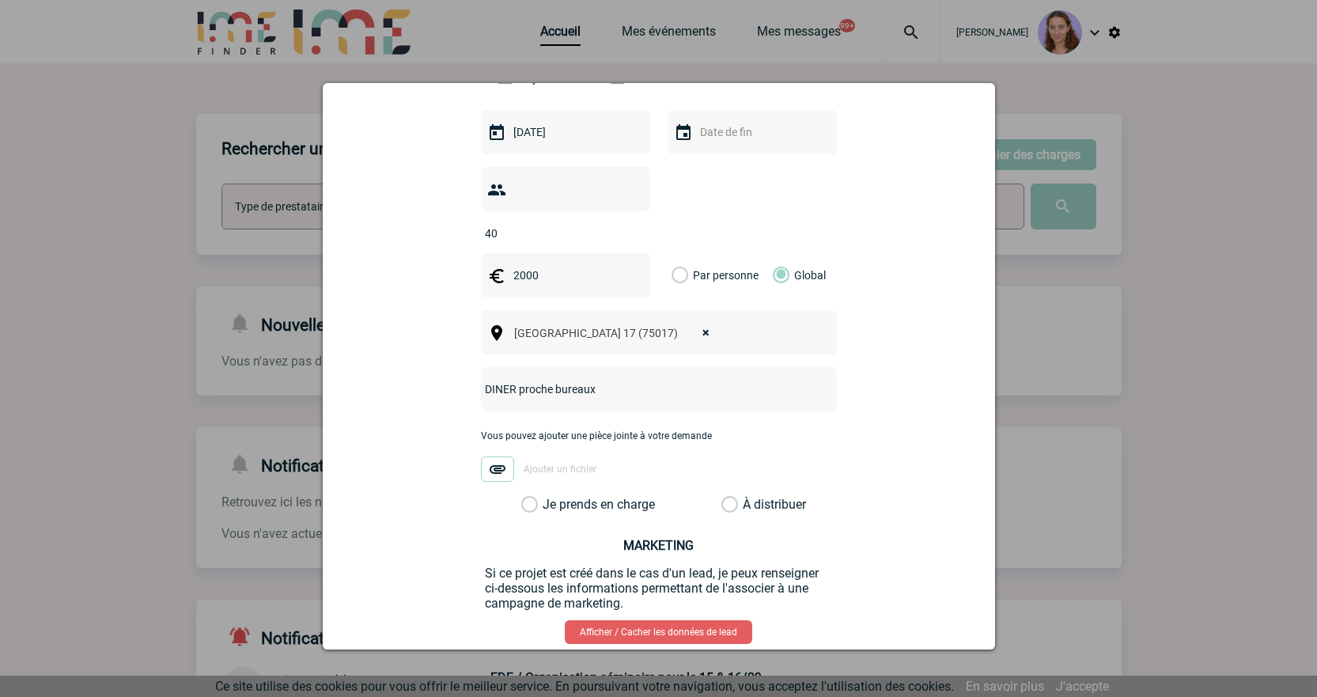
type input "DINER proche bureaux"
click at [733, 497] on div "À distribuer" at bounding box center [760, 505] width 85 height 16
click at [729, 497] on label "À distribuer" at bounding box center [730, 505] width 17 height 16
click at [0, 0] on input "À distribuer" at bounding box center [0, 0] width 0 height 0
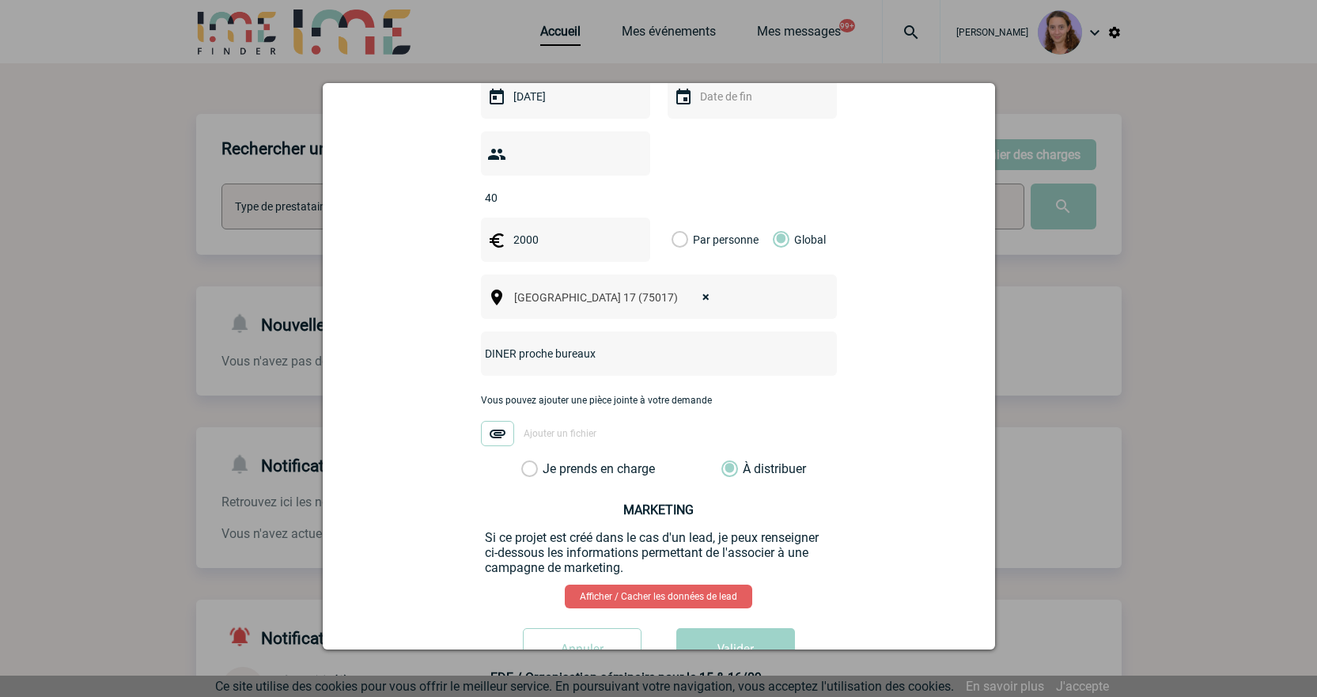
scroll to position [544, 0]
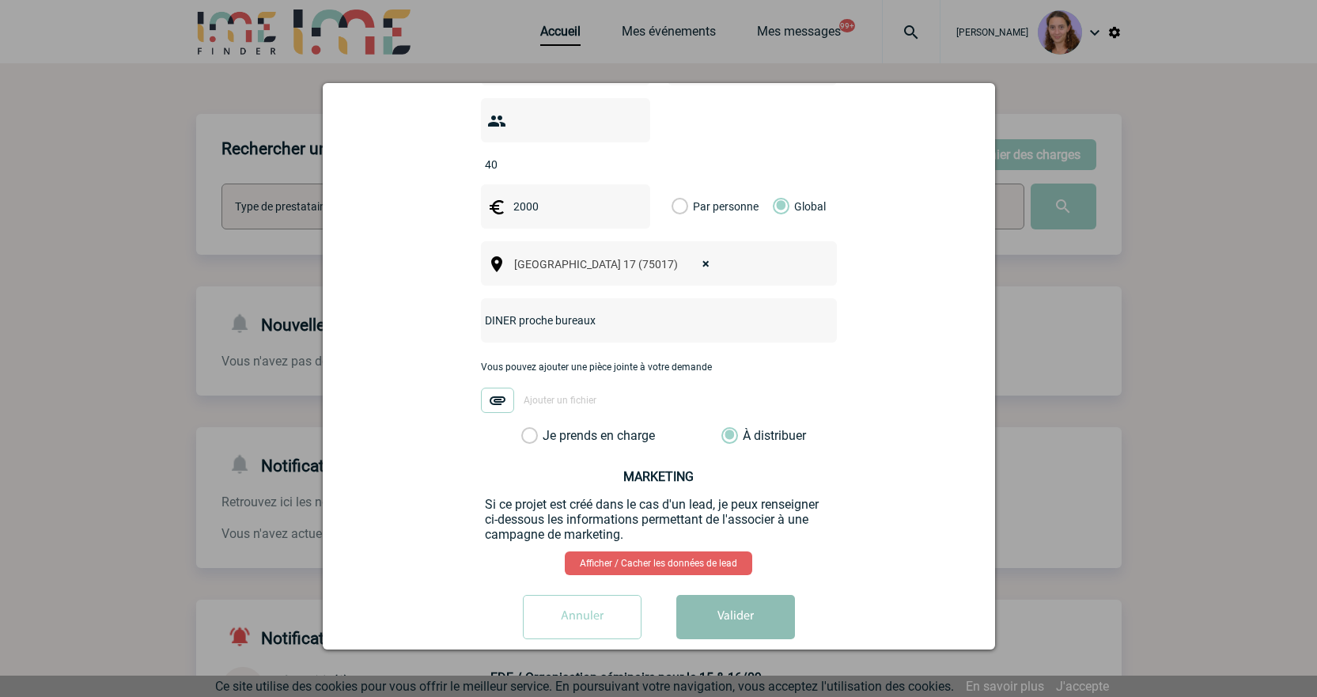
click at [764, 595] on button "Valider" at bounding box center [735, 617] width 119 height 44
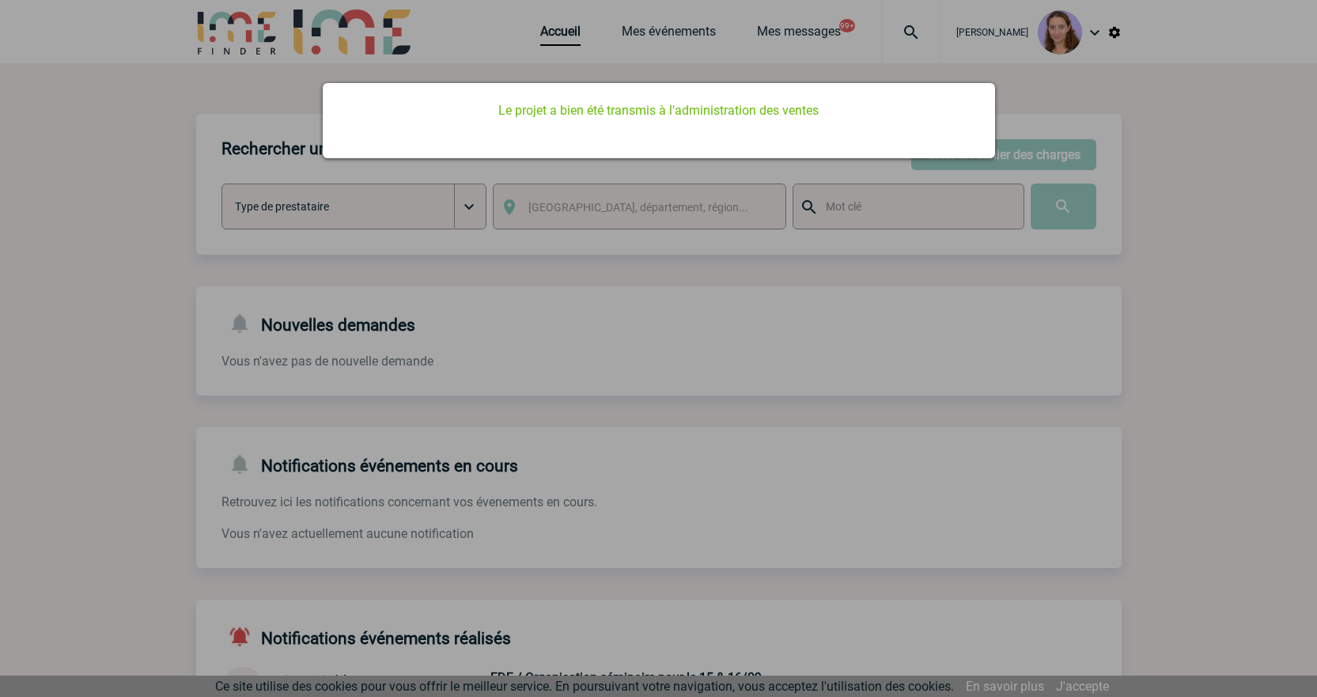
scroll to position [0, 0]
click at [573, 43] on div at bounding box center [658, 348] width 1317 height 697
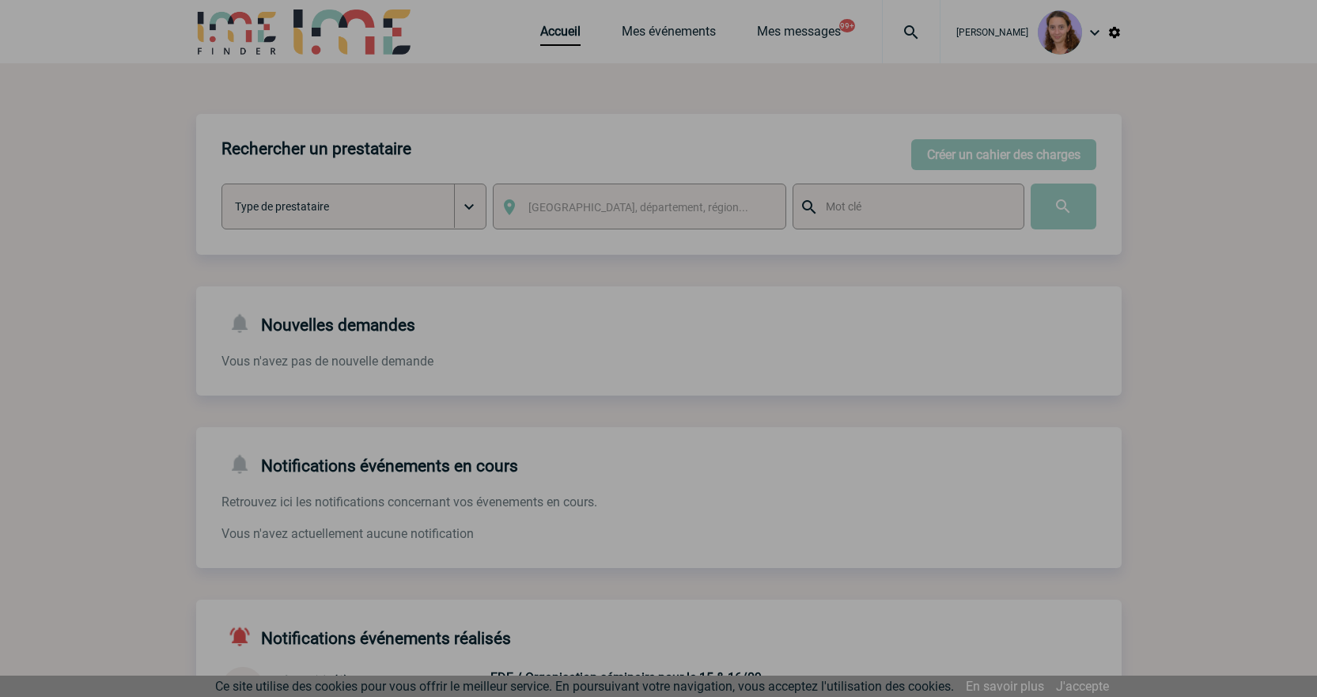
click at [566, 32] on div at bounding box center [658, 348] width 1317 height 697
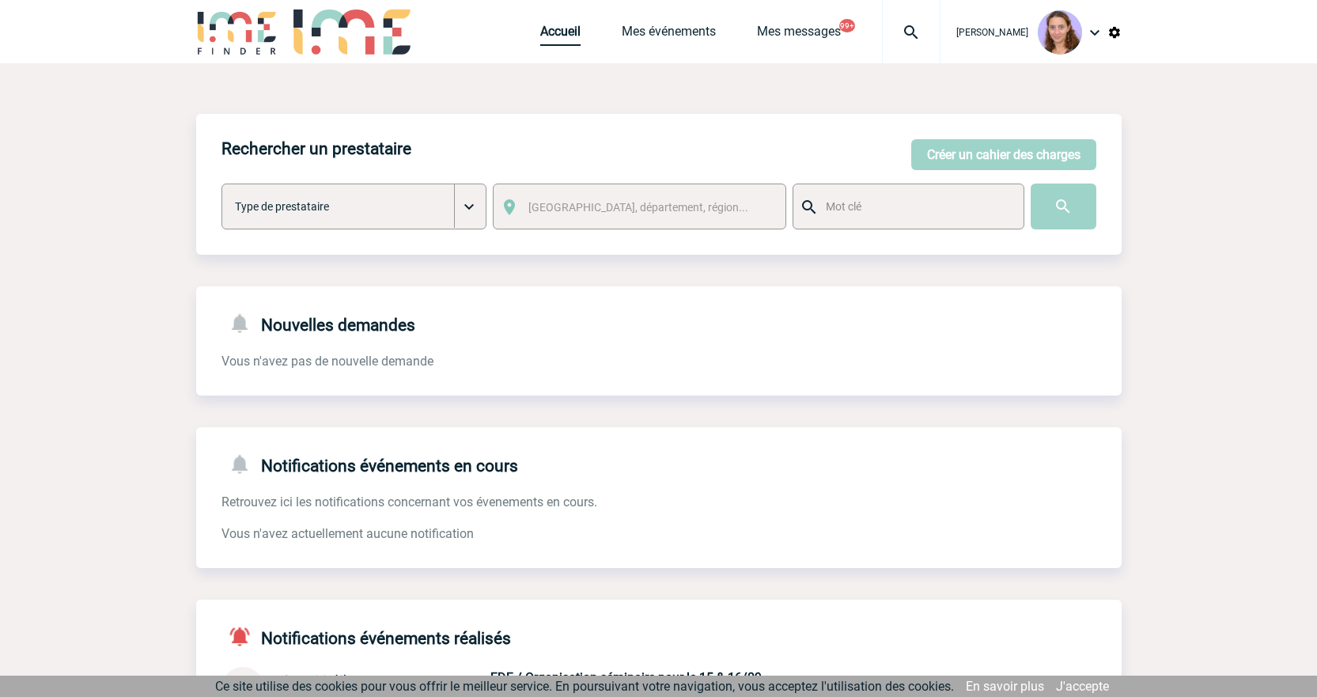
click at [550, 37] on link "Accueil" at bounding box center [560, 35] width 40 height 22
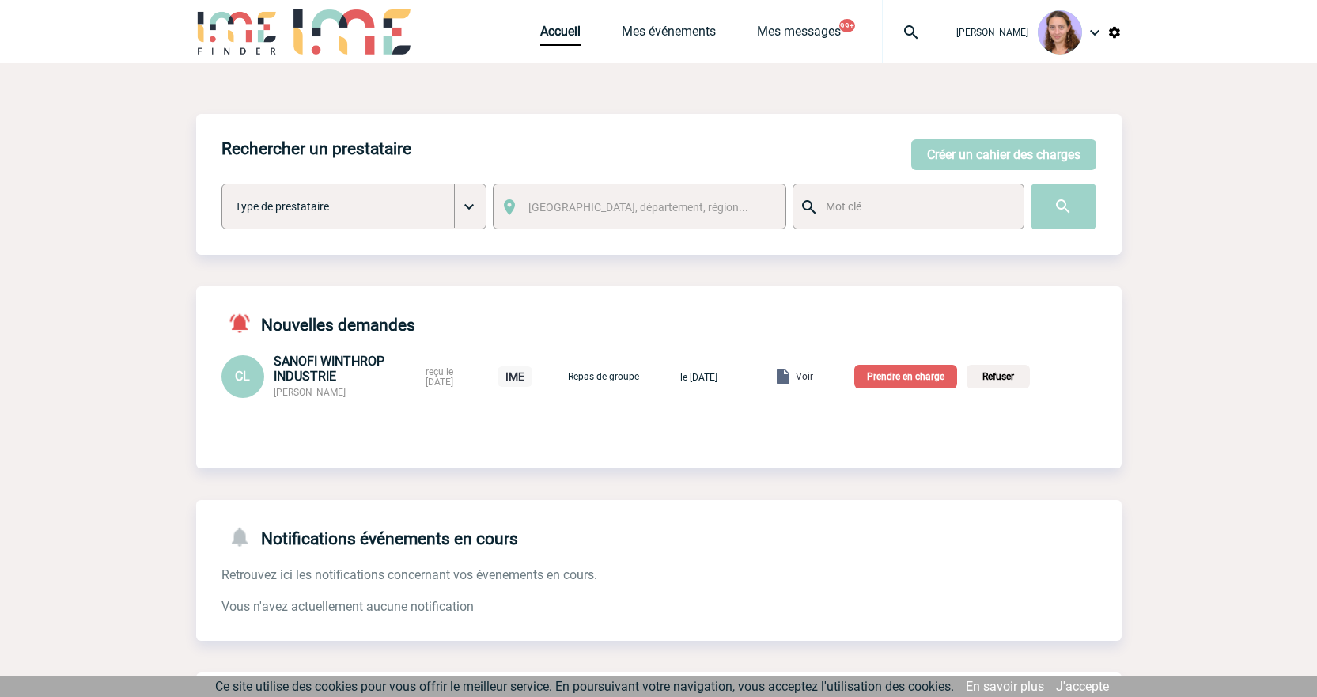
click at [939, 386] on p "Prendre en charge" at bounding box center [906, 377] width 103 height 24
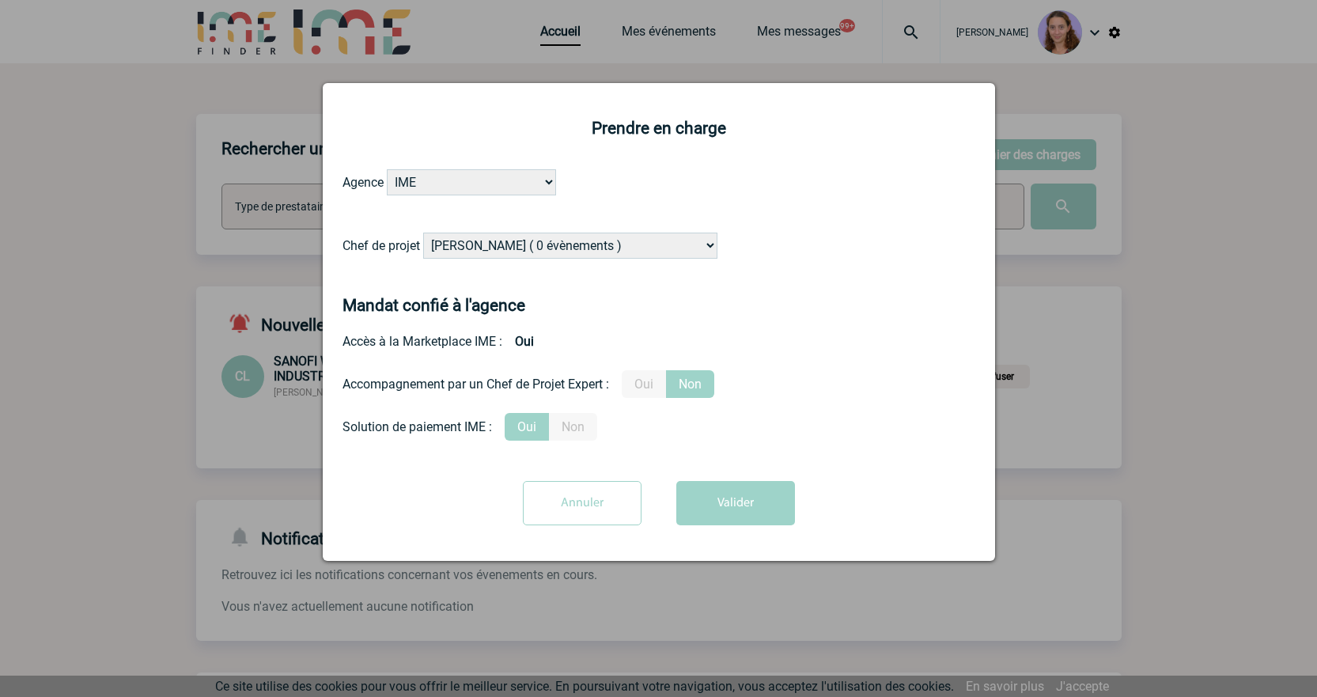
click at [510, 250] on select "Alizée VERLAGUET ( 0 évènements ) Anne GIRAUD ( 1196 évènements ) Anne-François…" at bounding box center [570, 246] width 294 height 26
select select "129741"
click at [424, 233] on select "Alizée VERLAGUET ( 0 évènements ) Anne GIRAUD ( 1196 évènements ) Anne-François…" at bounding box center [570, 246] width 294 height 26
click at [788, 504] on button "Valider" at bounding box center [735, 503] width 119 height 44
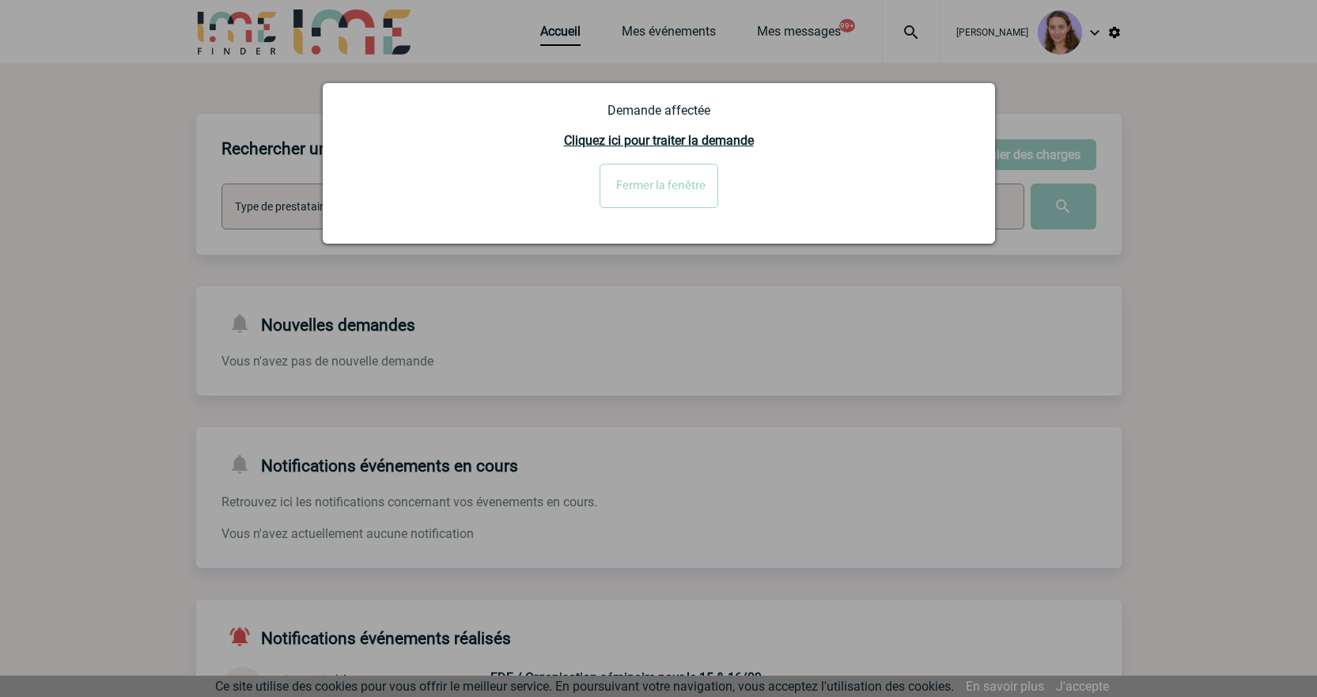
click at [669, 172] on input "Fermer la fenêtre" at bounding box center [659, 186] width 119 height 44
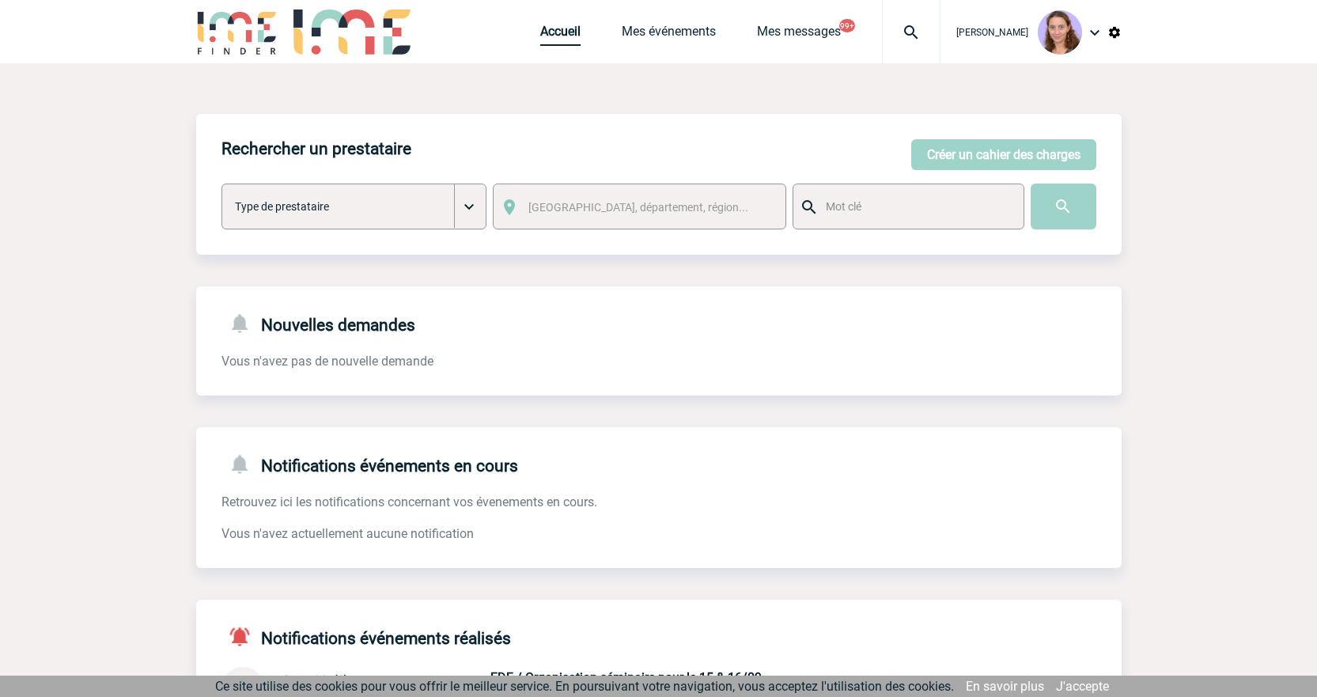
click at [567, 32] on link "Accueil" at bounding box center [560, 35] width 40 height 22
click at [996, 147] on button "Créer un cahier des charges" at bounding box center [1003, 154] width 185 height 31
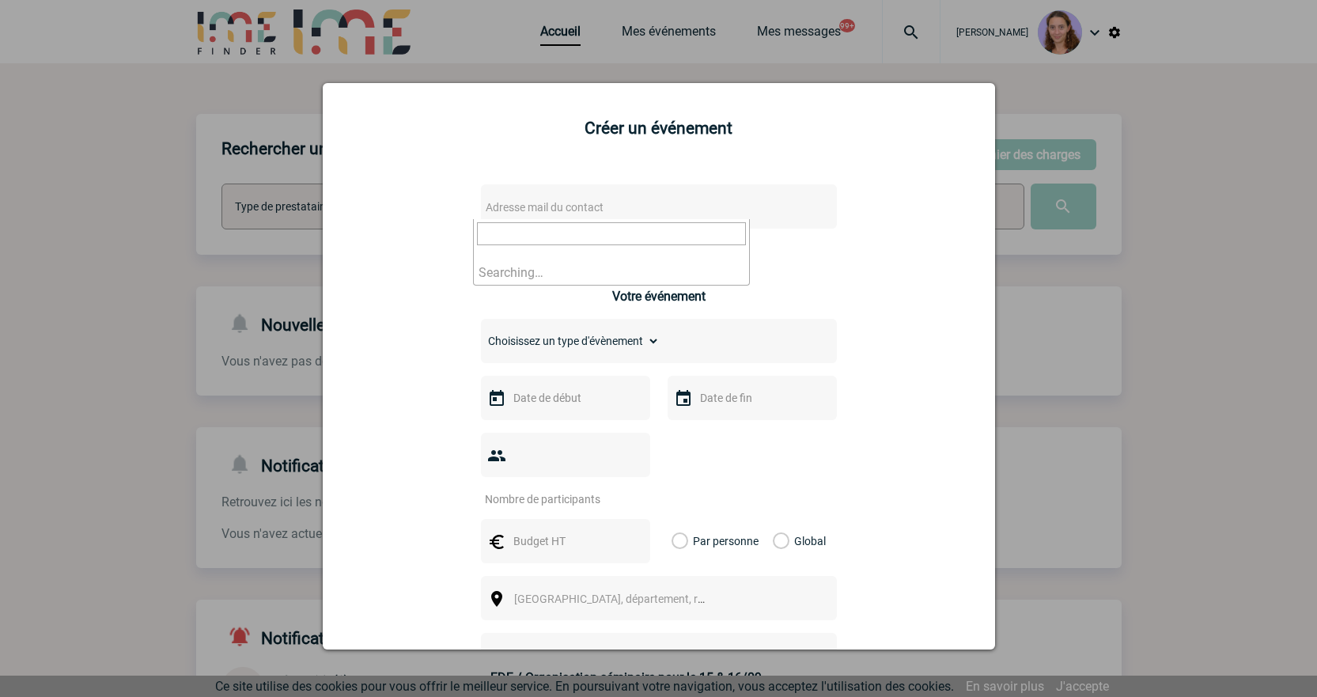
drag, startPoint x: 996, startPoint y: 147, endPoint x: 633, endPoint y: 213, distance: 369.1
click at [633, 213] on span "Adresse mail du contact" at bounding box center [617, 207] width 277 height 22
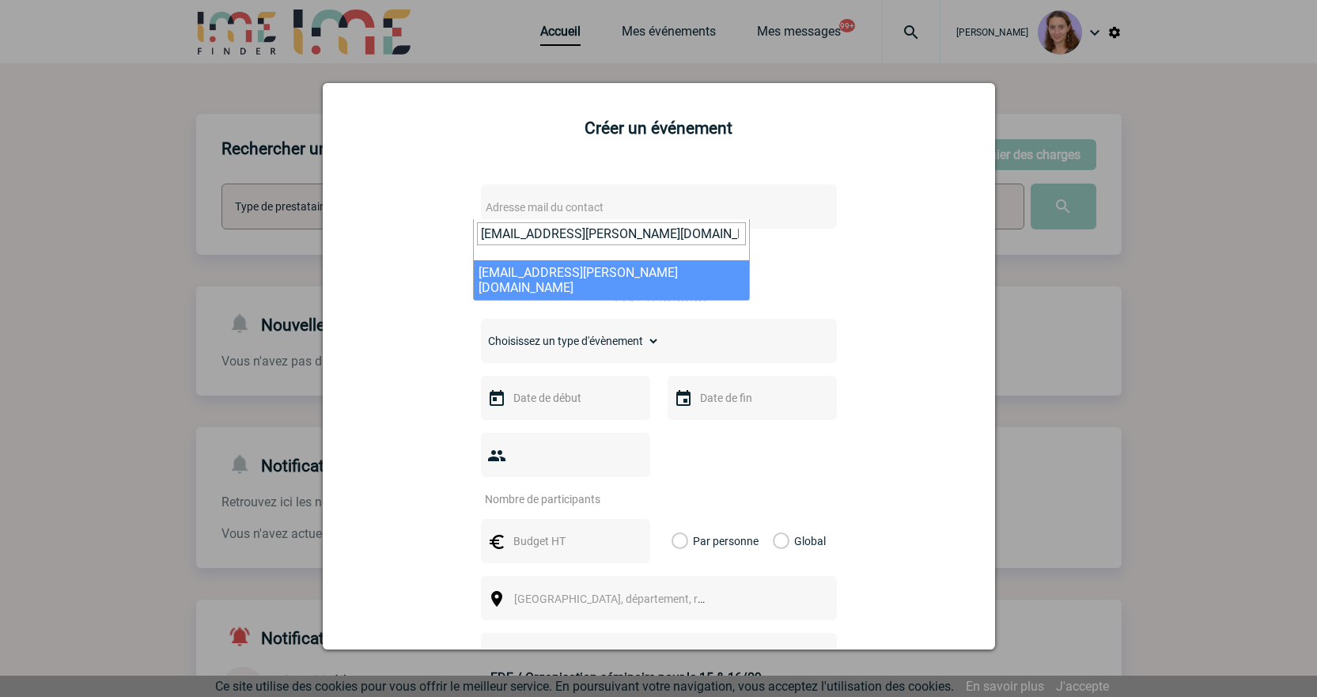
type input "[EMAIL_ADDRESS][PERSON_NAME][DOMAIN_NAME]"
select select "127854"
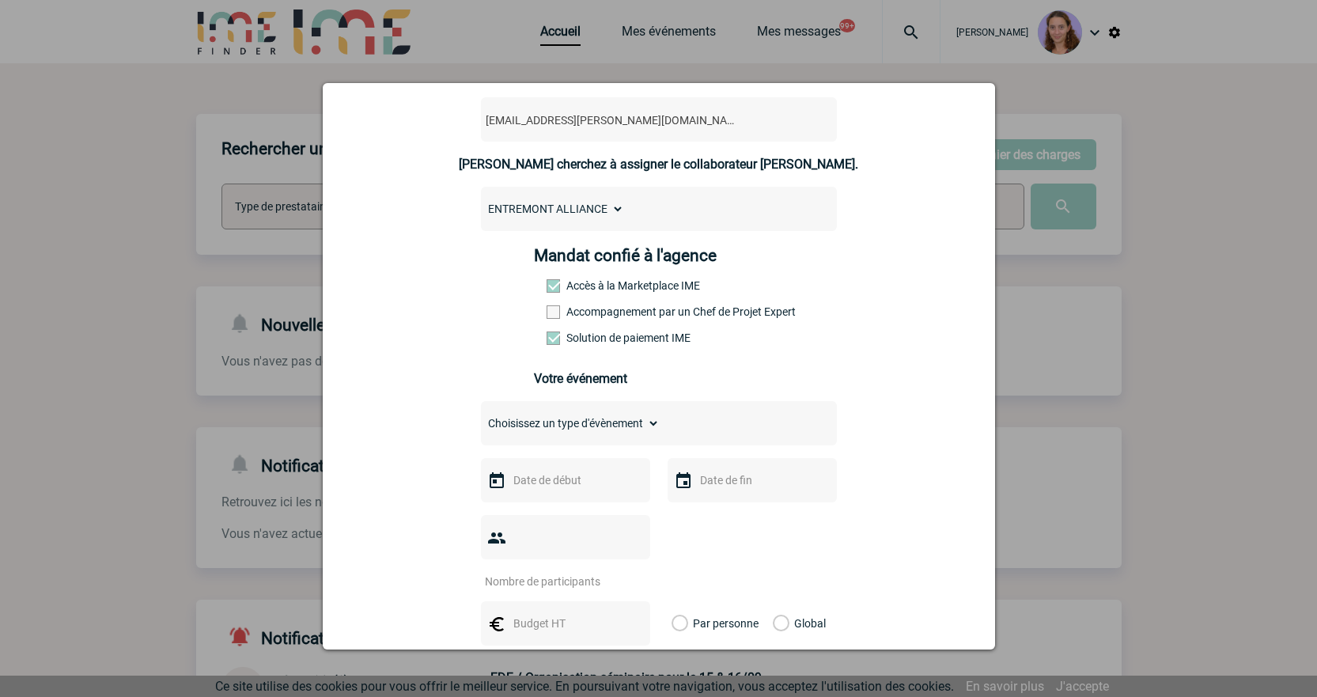
scroll to position [316, 0]
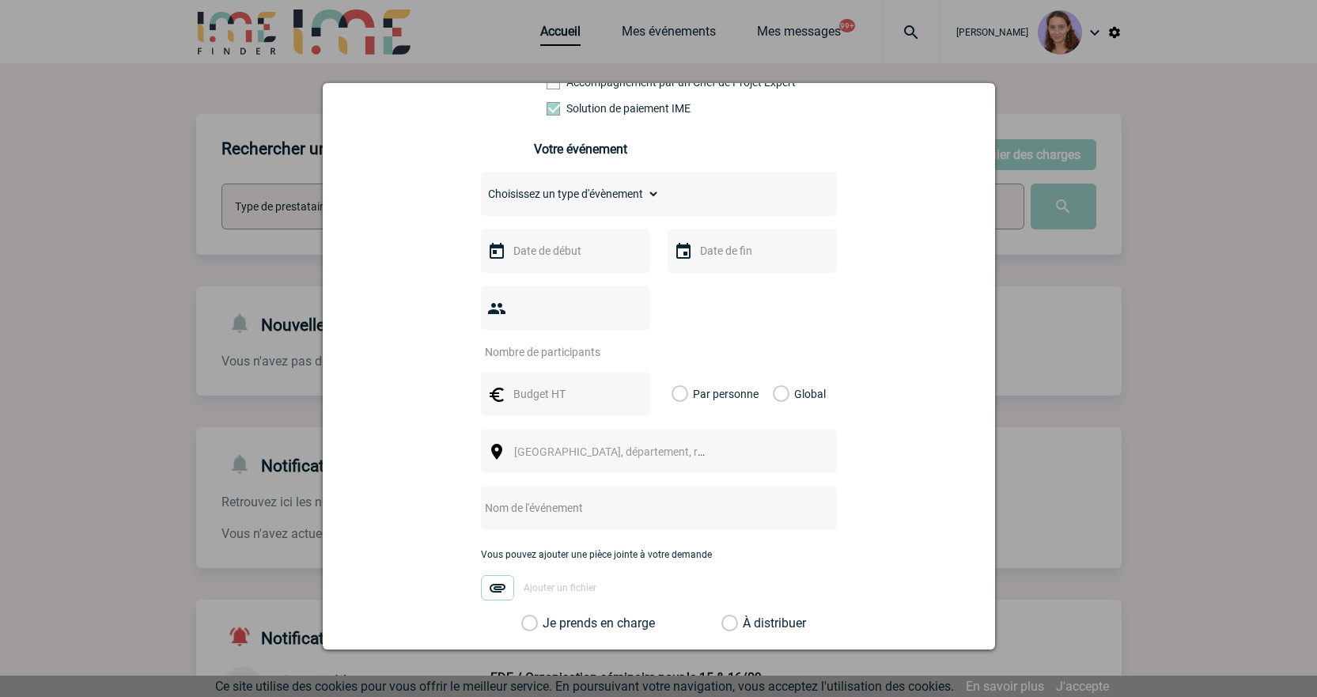
click at [572, 195] on select "Choisissez un type d'évènement Séminaire avec nuitée Séminaire sans nuitée Repa…" at bounding box center [570, 194] width 179 height 22
select select "3"
click at [481, 187] on select "Choisissez un type d'évènement Séminaire avec nuitée Séminaire sans nuitée Repa…" at bounding box center [570, 194] width 179 height 22
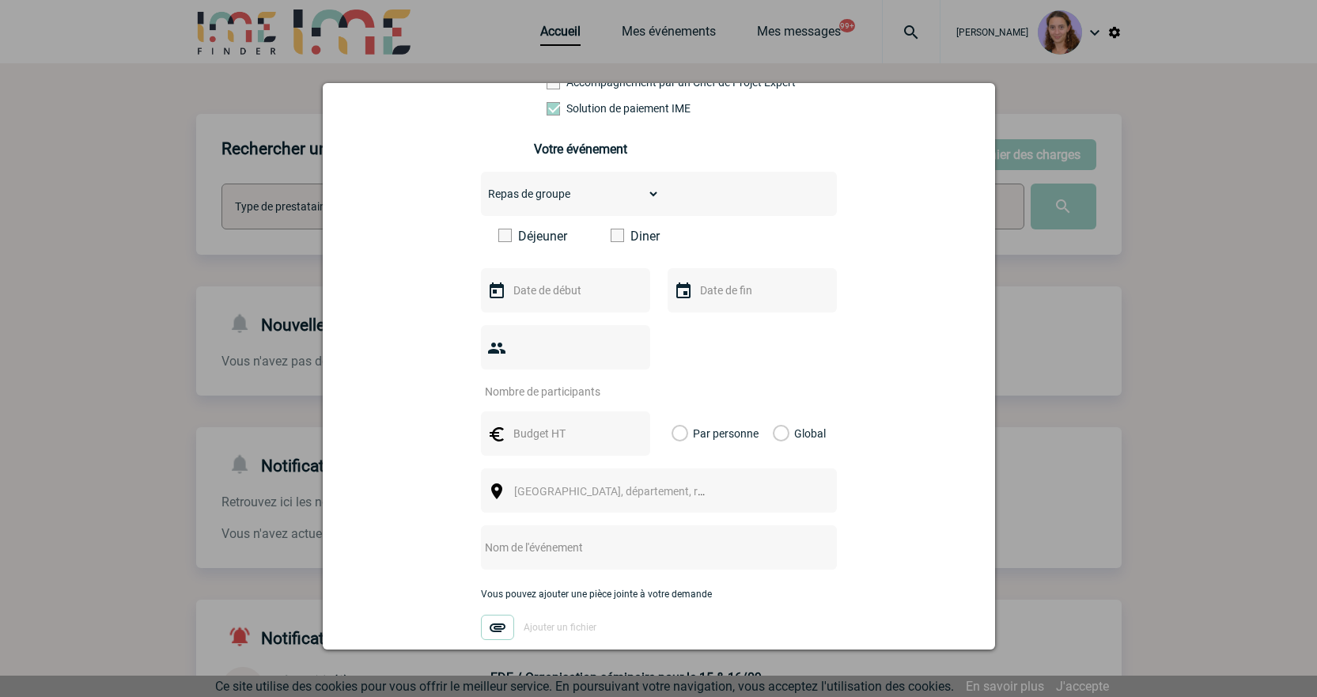
click at [567, 296] on input "text" at bounding box center [564, 290] width 109 height 21
click at [712, 320] on span "Suivant" at bounding box center [709, 322] width 13 height 13
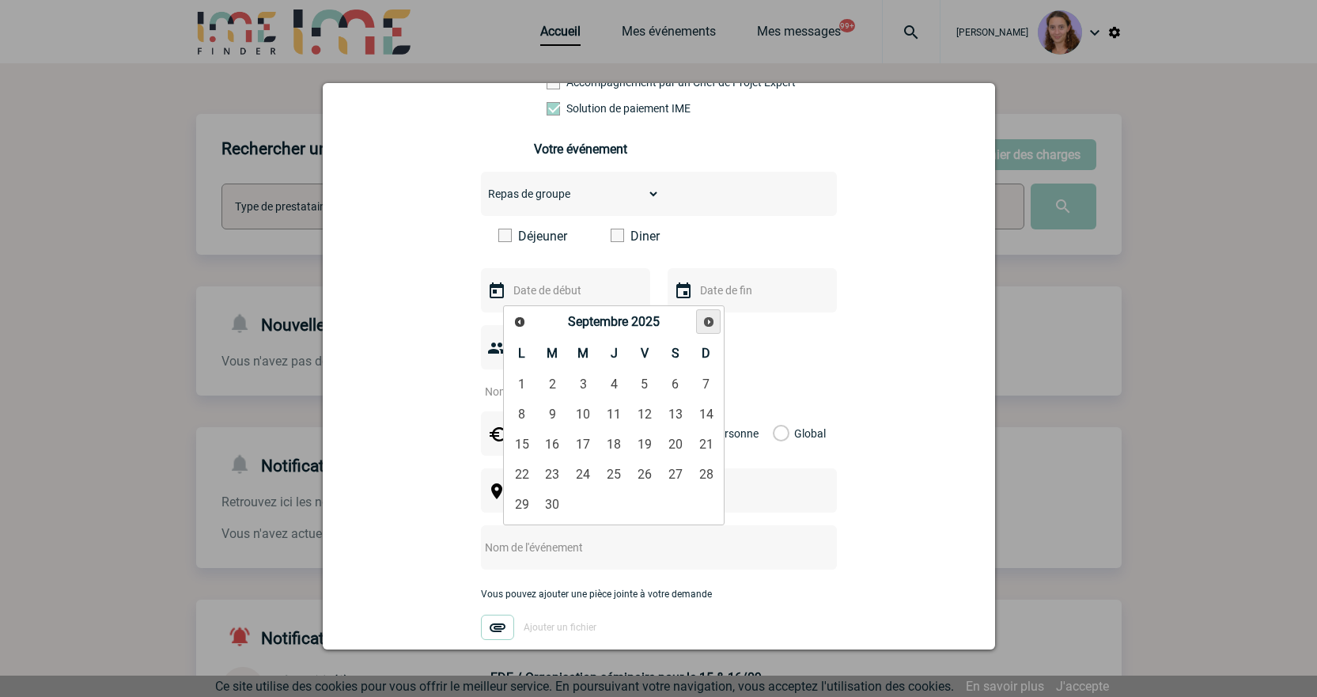
click at [712, 320] on span "Suivant" at bounding box center [709, 322] width 13 height 13
click at [709, 322] on span "Suivant" at bounding box center [709, 322] width 13 height 13
click at [591, 380] on link "3" at bounding box center [583, 384] width 29 height 28
type input "03-12-2025"
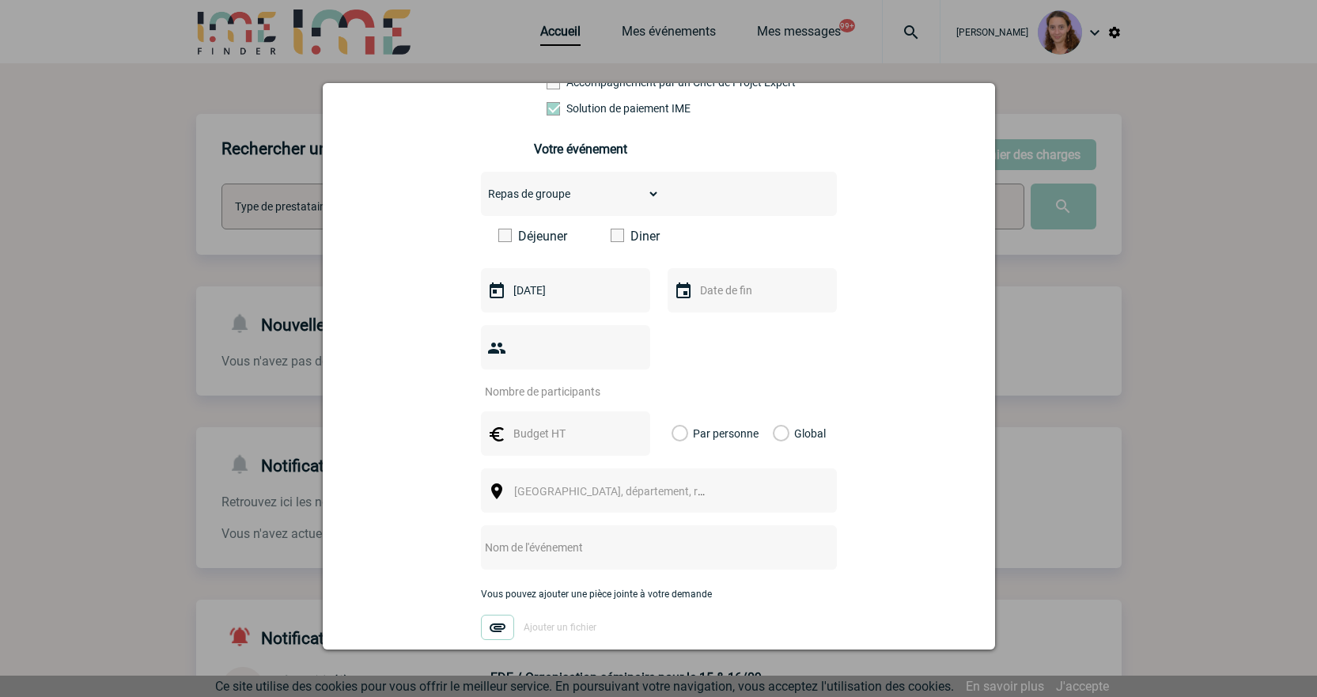
click at [556, 381] on input "number" at bounding box center [555, 391] width 149 height 21
type input "33"
click at [557, 423] on input "text" at bounding box center [564, 433] width 109 height 21
drag, startPoint x: 557, startPoint y: 412, endPoint x: 544, endPoint y: 411, distance: 12.7
click at [544, 423] on input "text" at bounding box center [564, 433] width 109 height 21
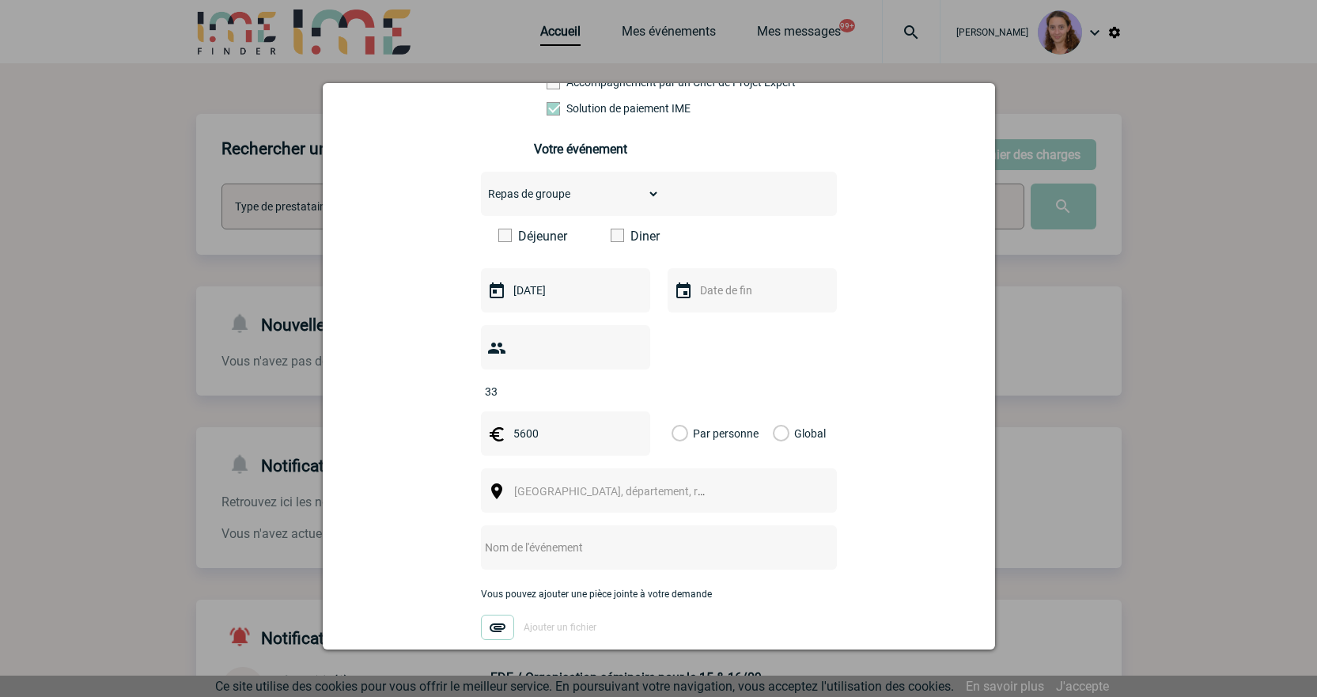
type input "5600"
click at [781, 411] on label "Global" at bounding box center [778, 433] width 10 height 44
click at [0, 0] on input "Global" at bounding box center [0, 0] width 0 height 0
click at [677, 480] on span "Ville, département, région..." at bounding box center [617, 491] width 218 height 22
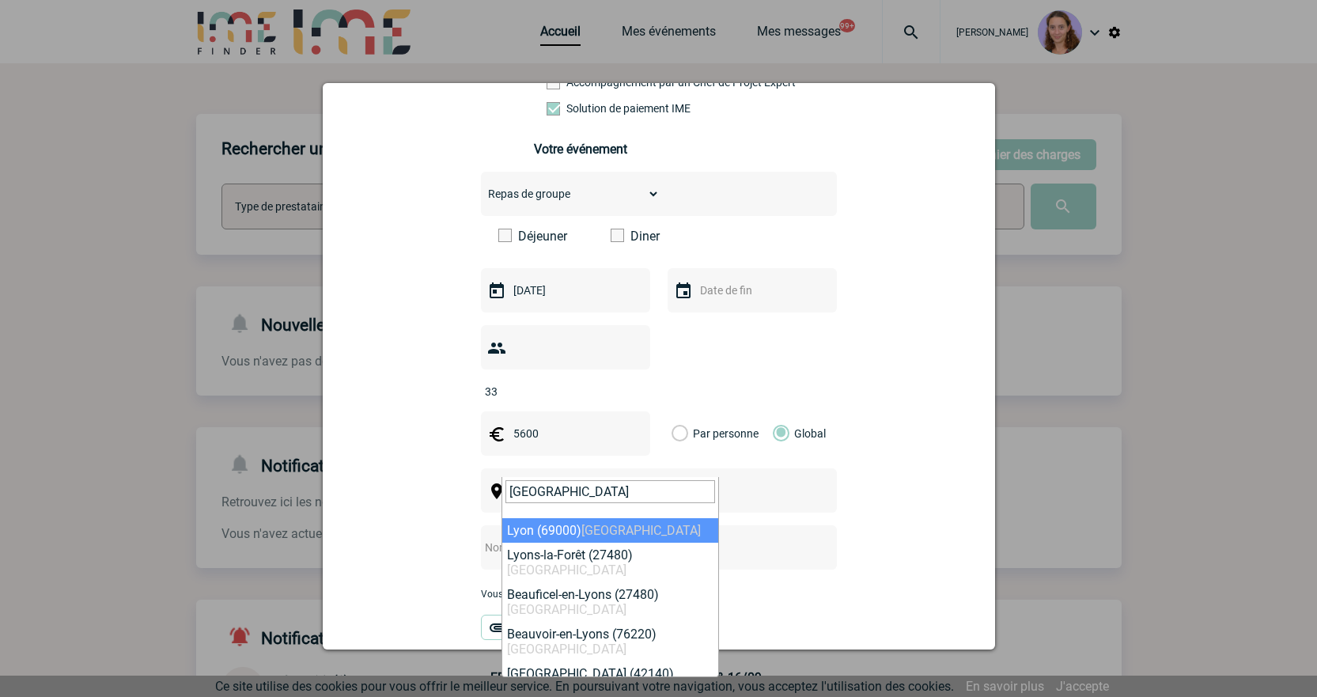
type input "LYON"
select select "36544"
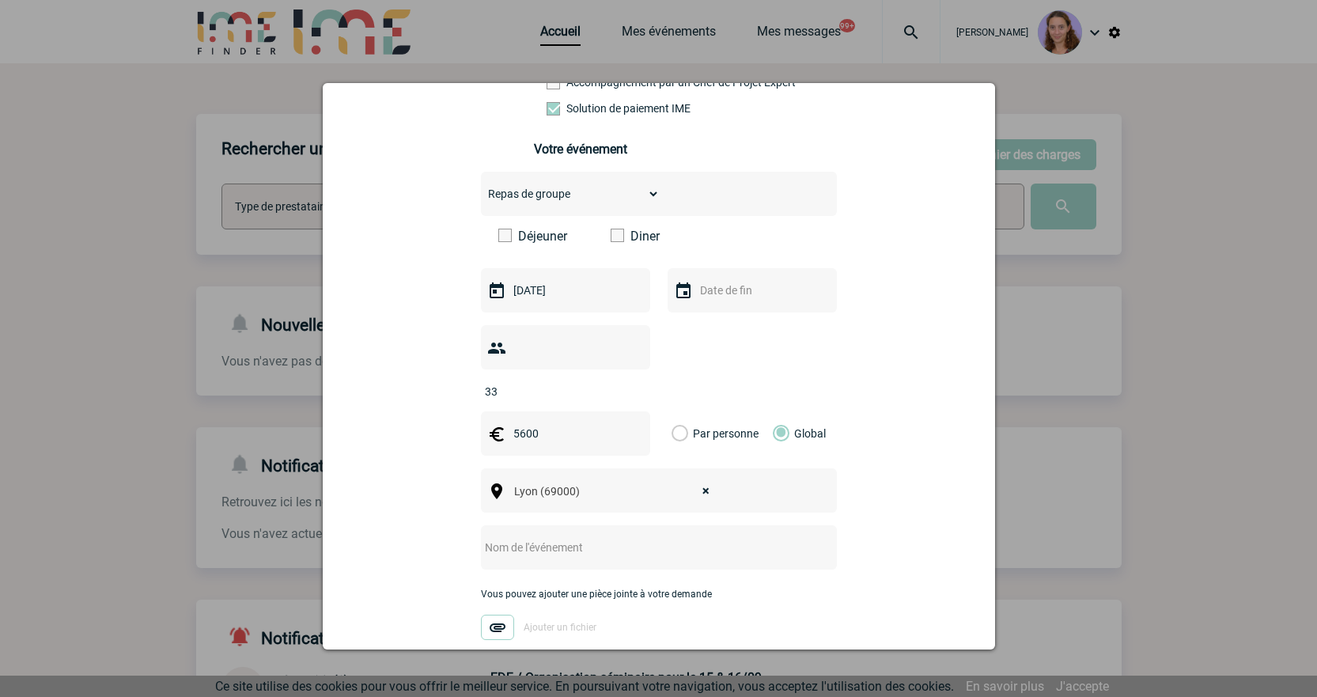
click at [608, 537] on input "text" at bounding box center [638, 547] width 314 height 21
click at [499, 537] on input "DINER" at bounding box center [638, 547] width 314 height 21
paste input "Organisation évènement Yoplait Equipe qualité"
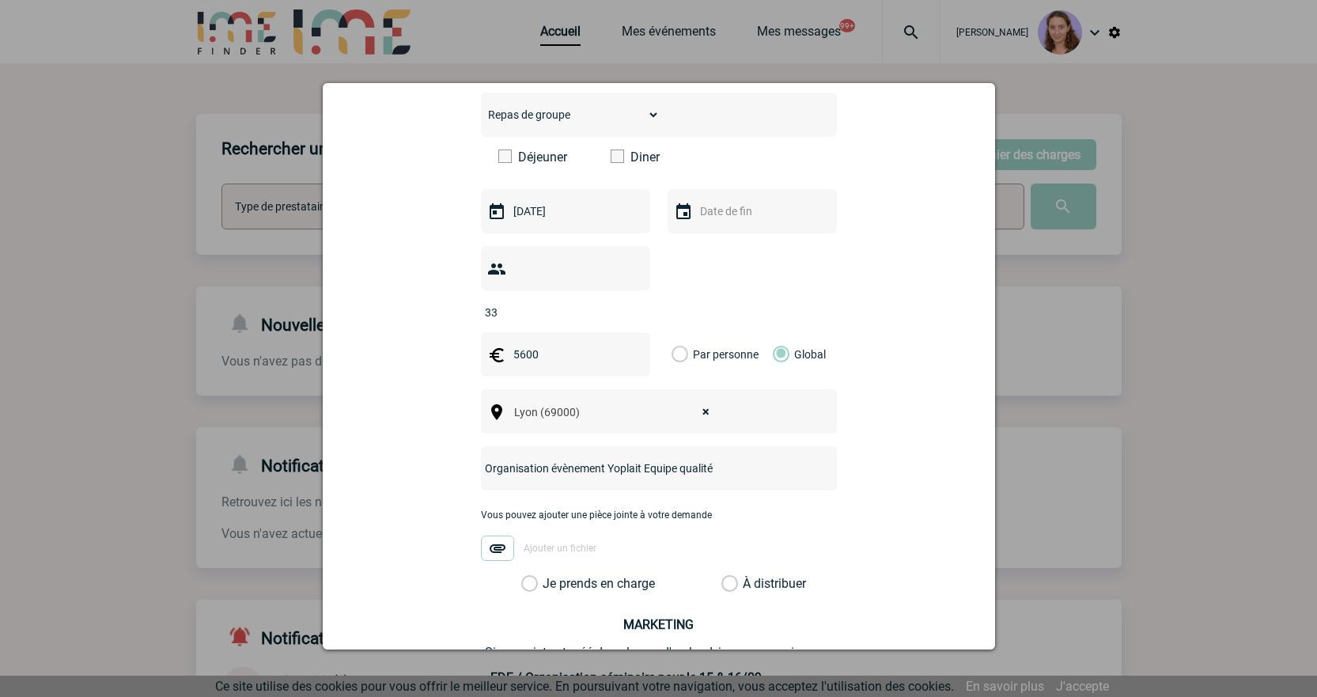
type input "Organisation évènement Yoplait Equipe qualité"
click at [727, 576] on label "À distribuer" at bounding box center [730, 584] width 17 height 16
click at [0, 0] on input "À distribuer" at bounding box center [0, 0] width 0 height 0
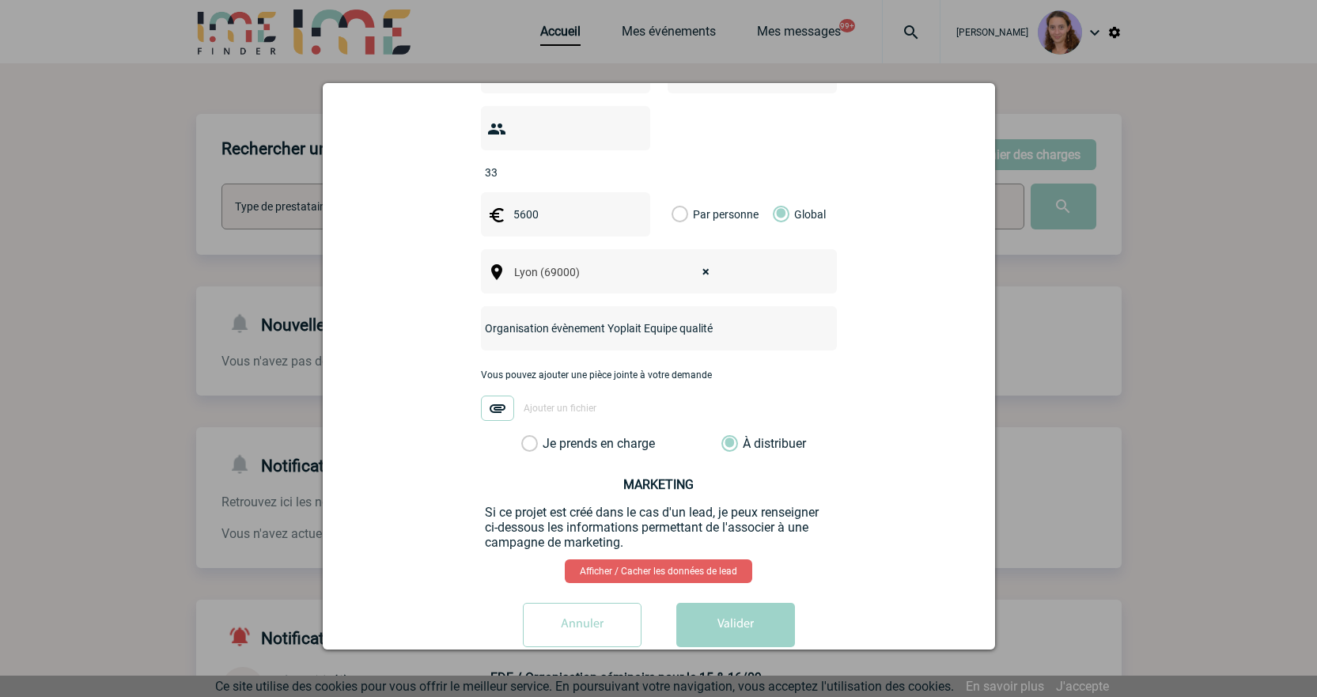
scroll to position [544, 0]
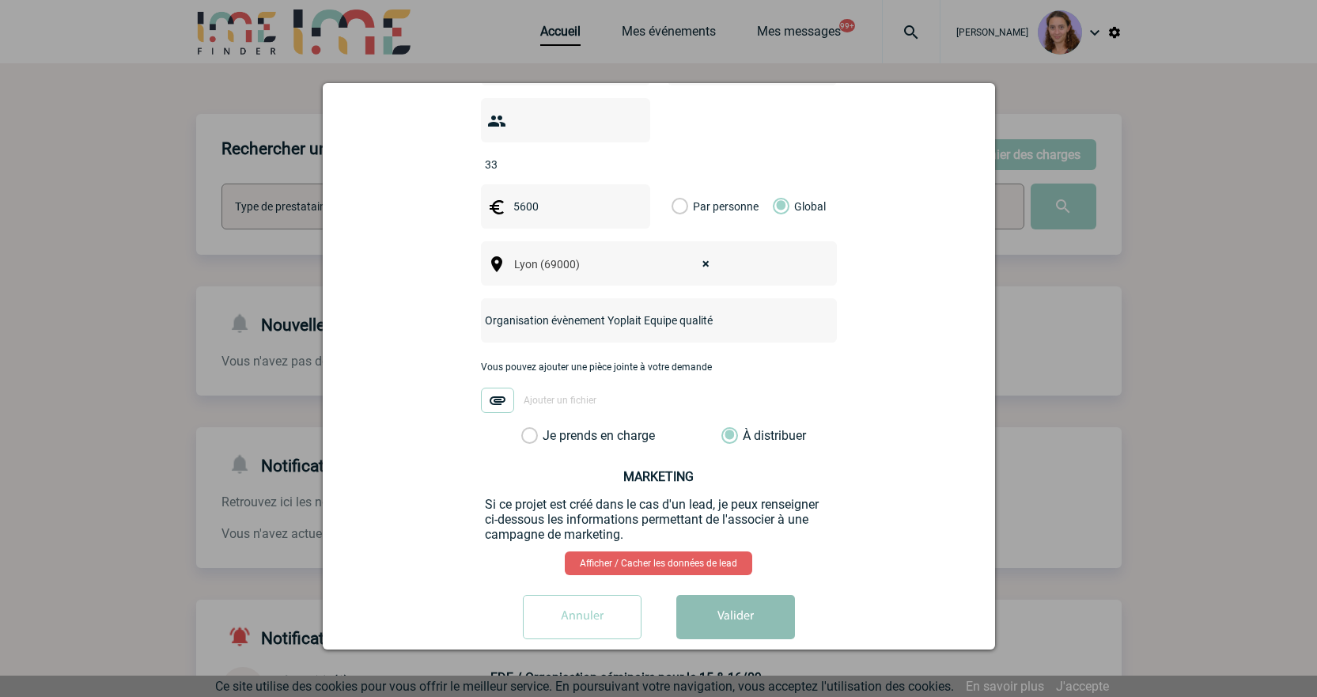
click at [731, 595] on button "Valider" at bounding box center [735, 617] width 119 height 44
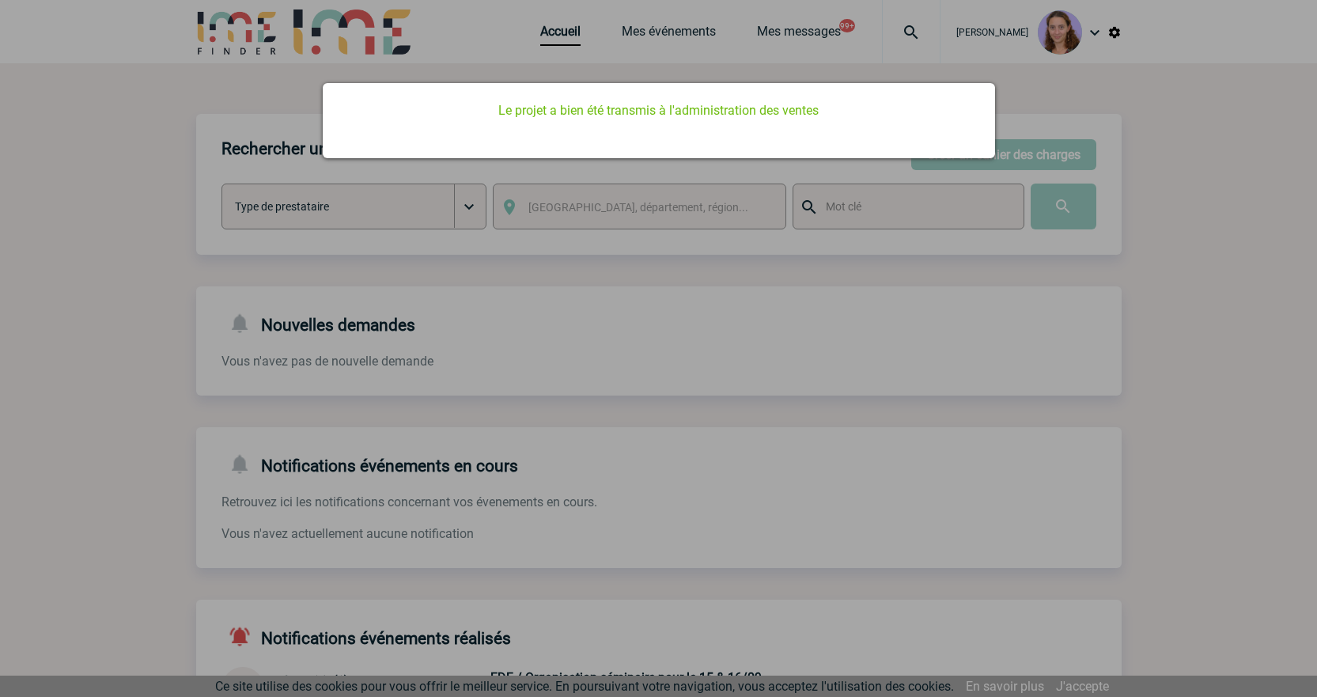
scroll to position [0, 0]
click at [563, 201] on div at bounding box center [658, 348] width 1317 height 697
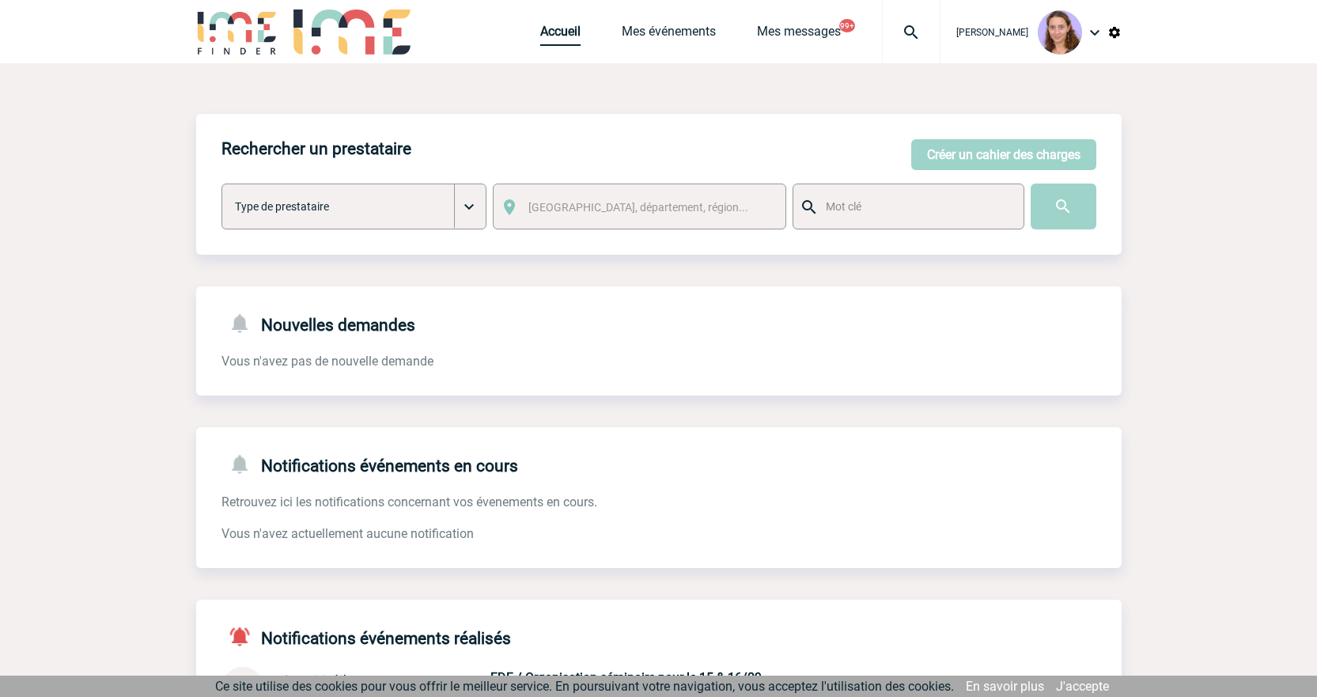
click at [540, 32] on link "Accueil" at bounding box center [560, 35] width 40 height 22
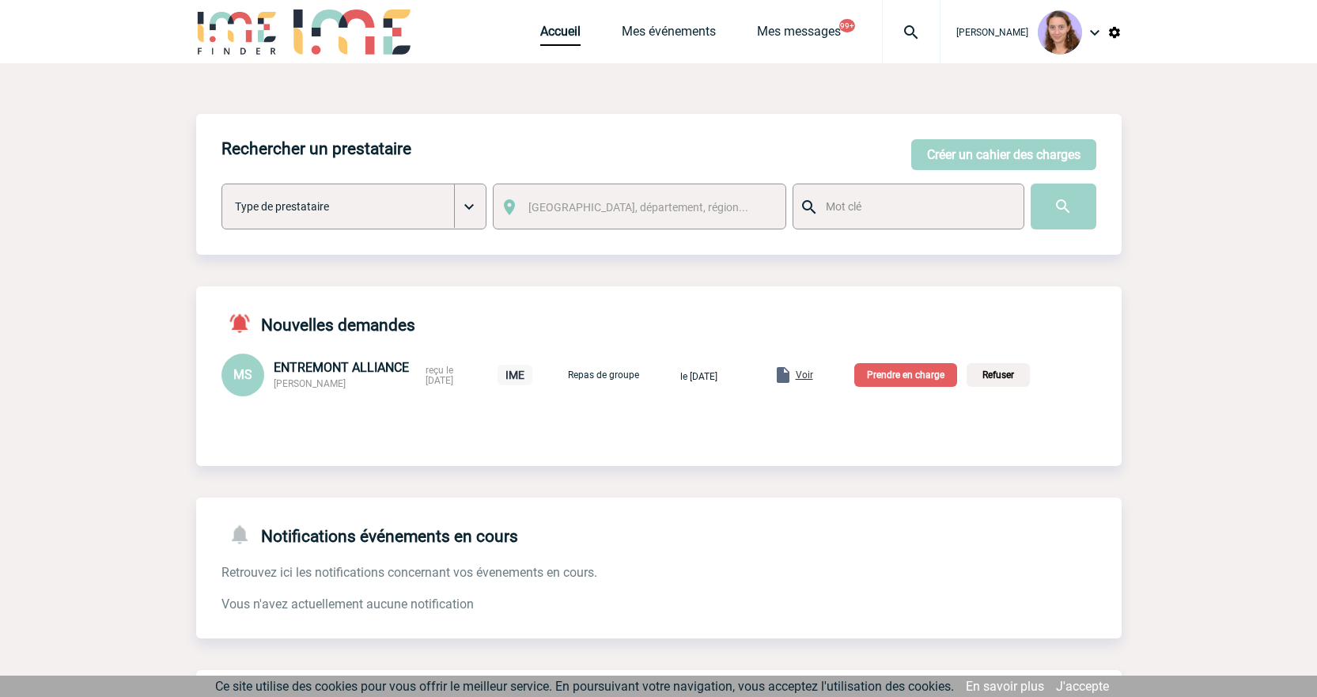
click at [813, 376] on span "Voir" at bounding box center [804, 374] width 17 height 11
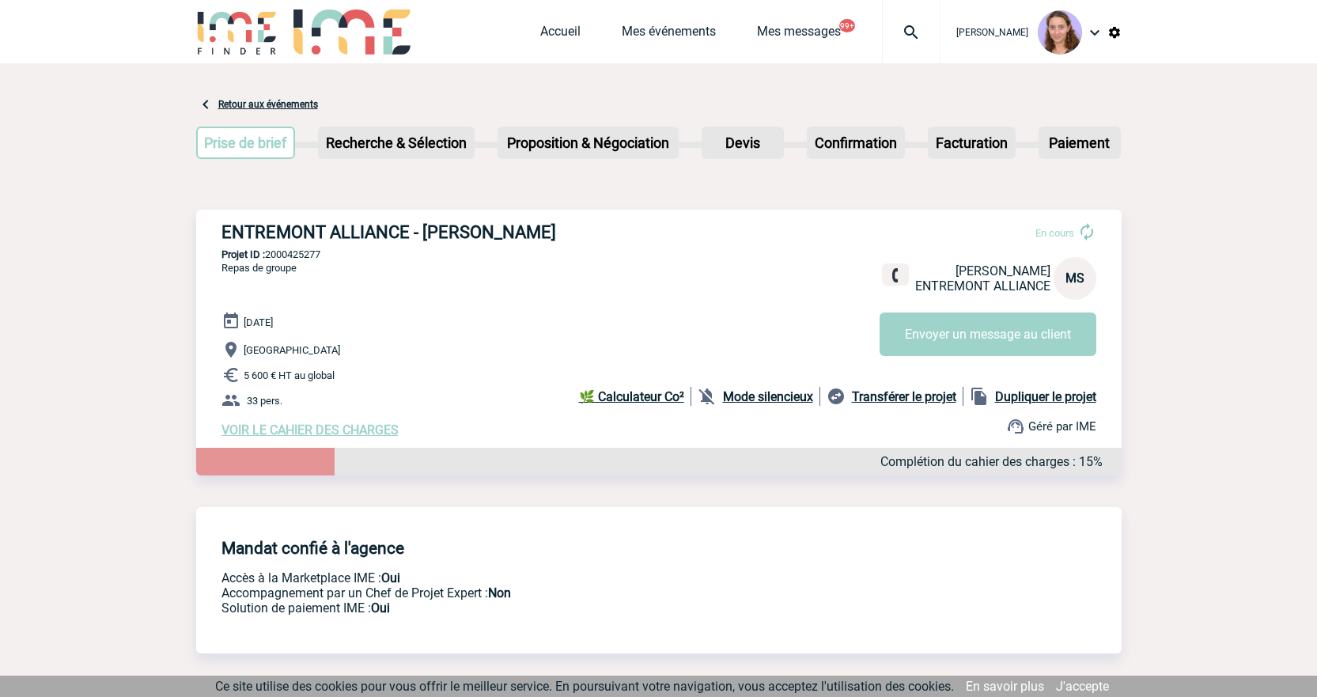
click at [301, 254] on p "Projet ID : 2000425277" at bounding box center [659, 254] width 926 height 12
copy p "2000425277"
click at [564, 38] on link "Accueil" at bounding box center [560, 35] width 40 height 22
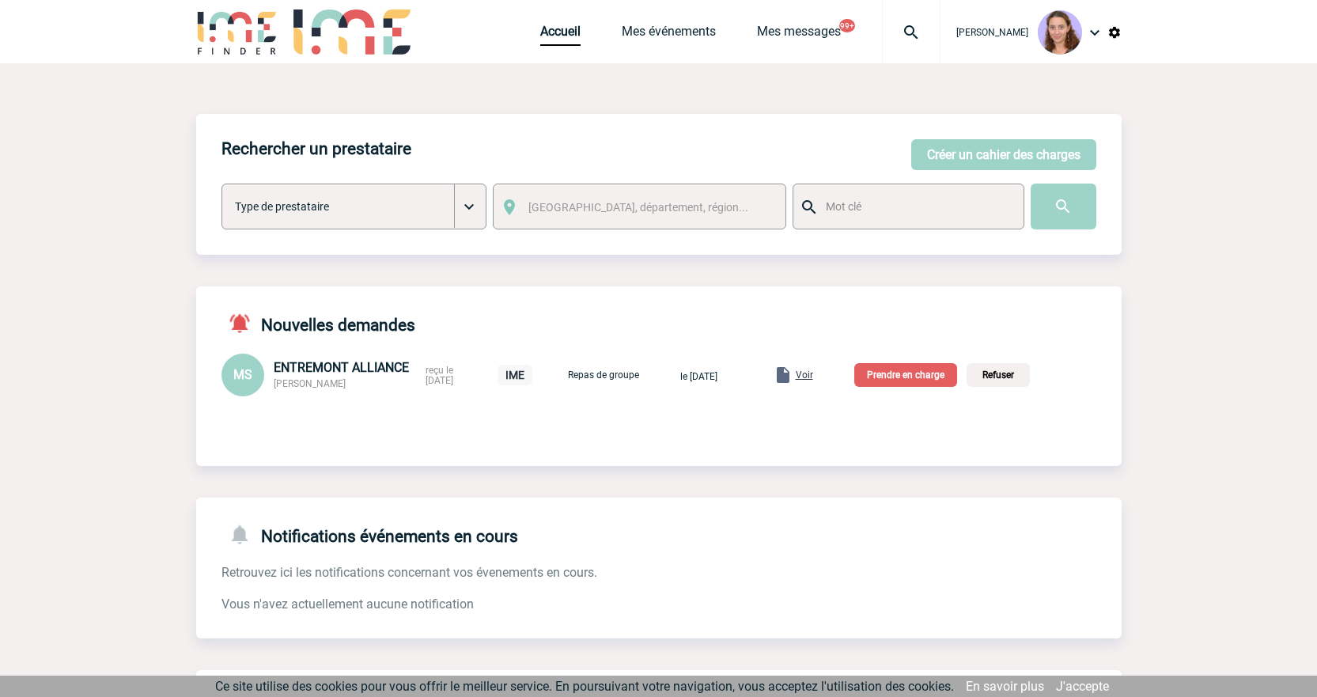
click at [919, 379] on p "Prendre en charge" at bounding box center [906, 375] width 103 height 24
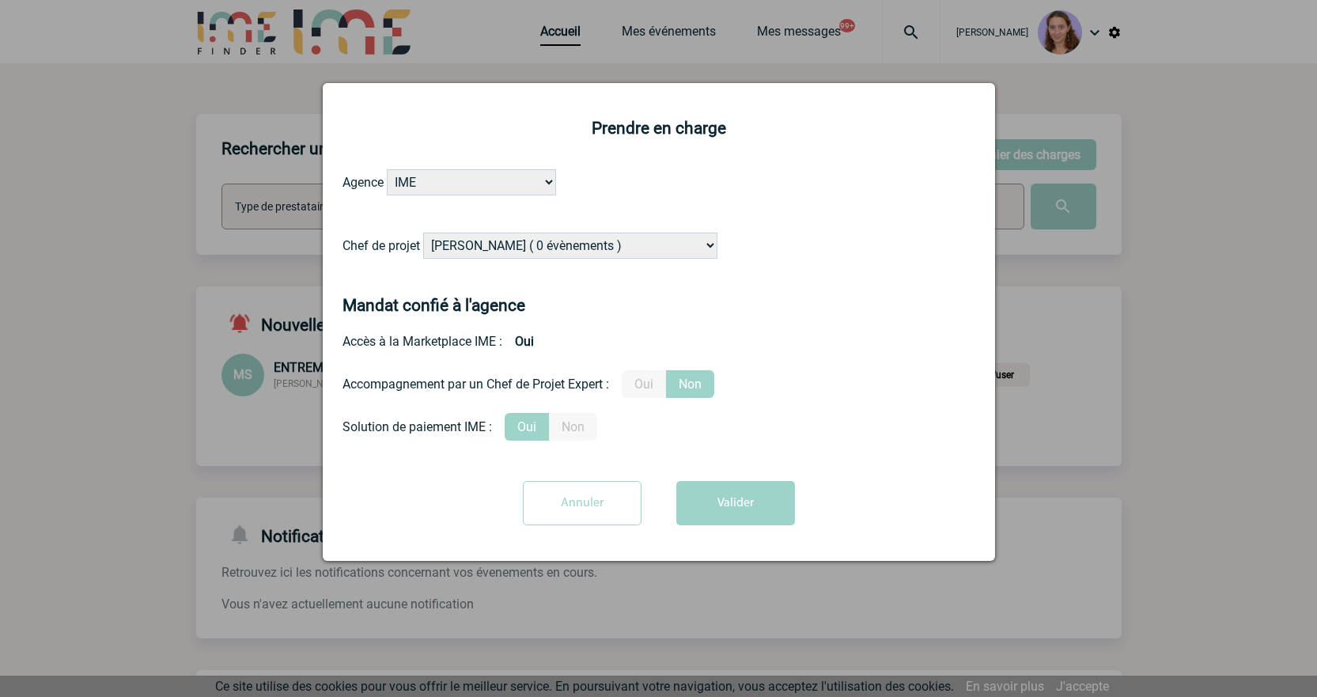
click at [460, 255] on select "[PERSON_NAME] ( 0 évènements ) [PERSON_NAME] ( 1196 évènements ) [PERSON_NAME] …" at bounding box center [570, 246] width 294 height 26
select select "122719"
click at [424, 233] on select "Alizée VERLAGUET ( 0 évènements ) Anne GIRAUD ( 1196 évènements ) Anne-François…" at bounding box center [570, 246] width 294 height 26
click at [765, 494] on button "Valider" at bounding box center [735, 503] width 119 height 44
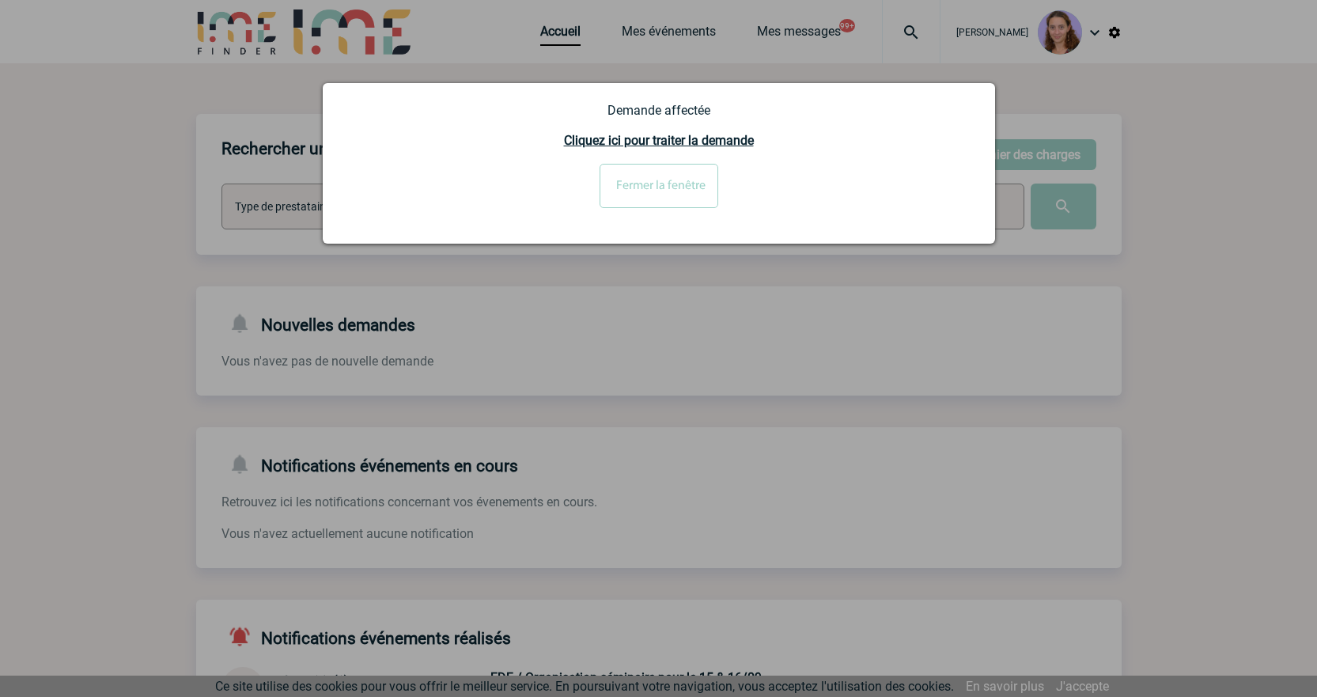
drag, startPoint x: 695, startPoint y: 168, endPoint x: 824, endPoint y: 119, distance: 138.7
click at [695, 168] on input "Fermer la fenêtre" at bounding box center [659, 186] width 119 height 44
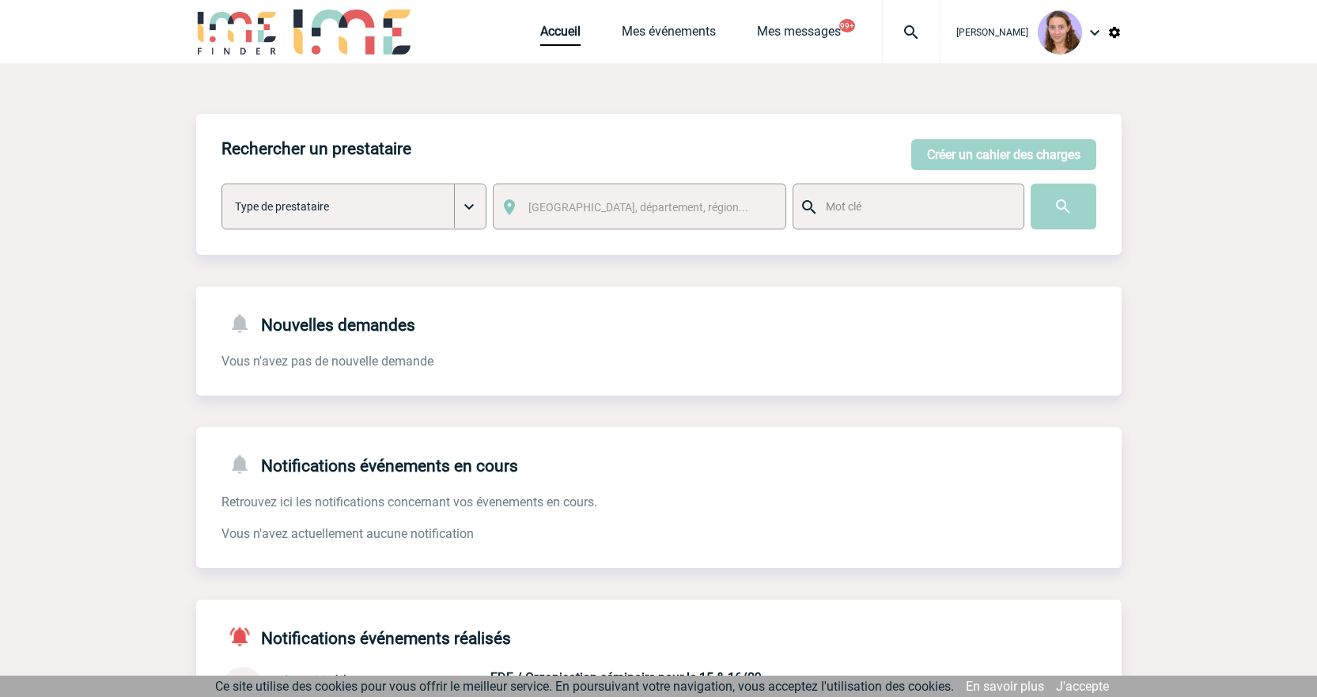
click at [911, 32] on img at bounding box center [911, 32] width 57 height 19
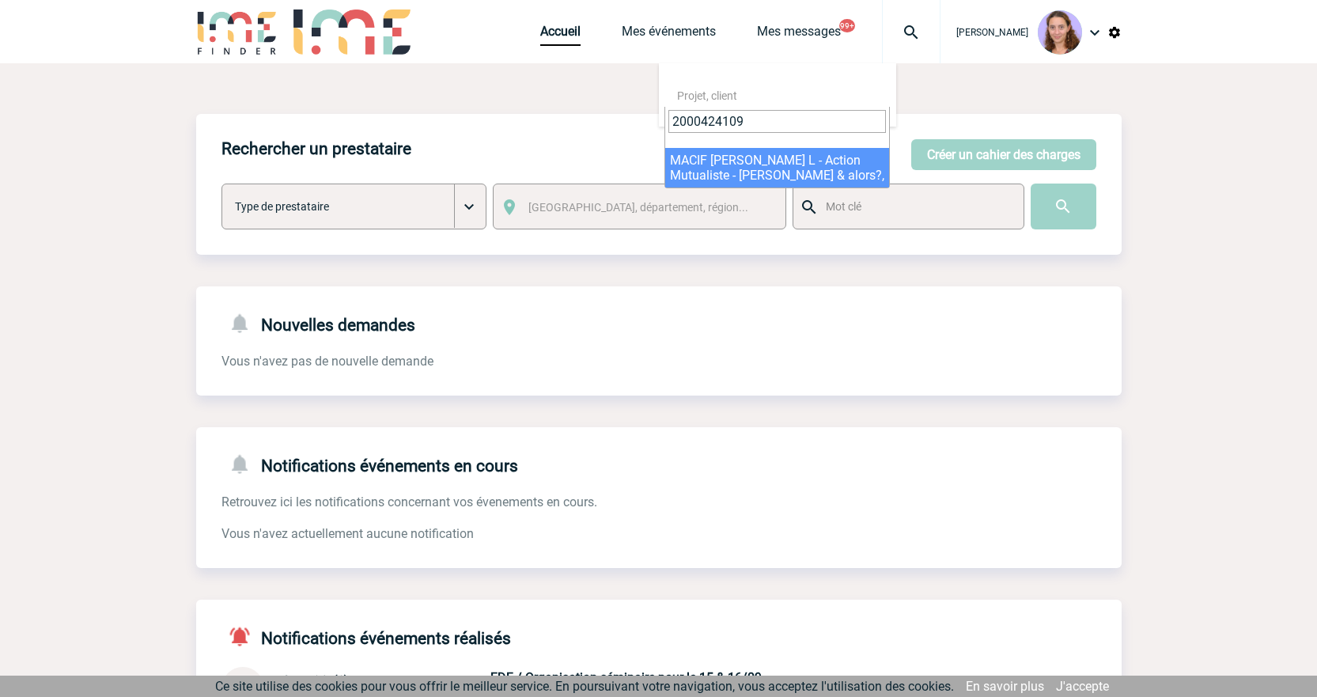
type input "2000424109"
select select "23610"
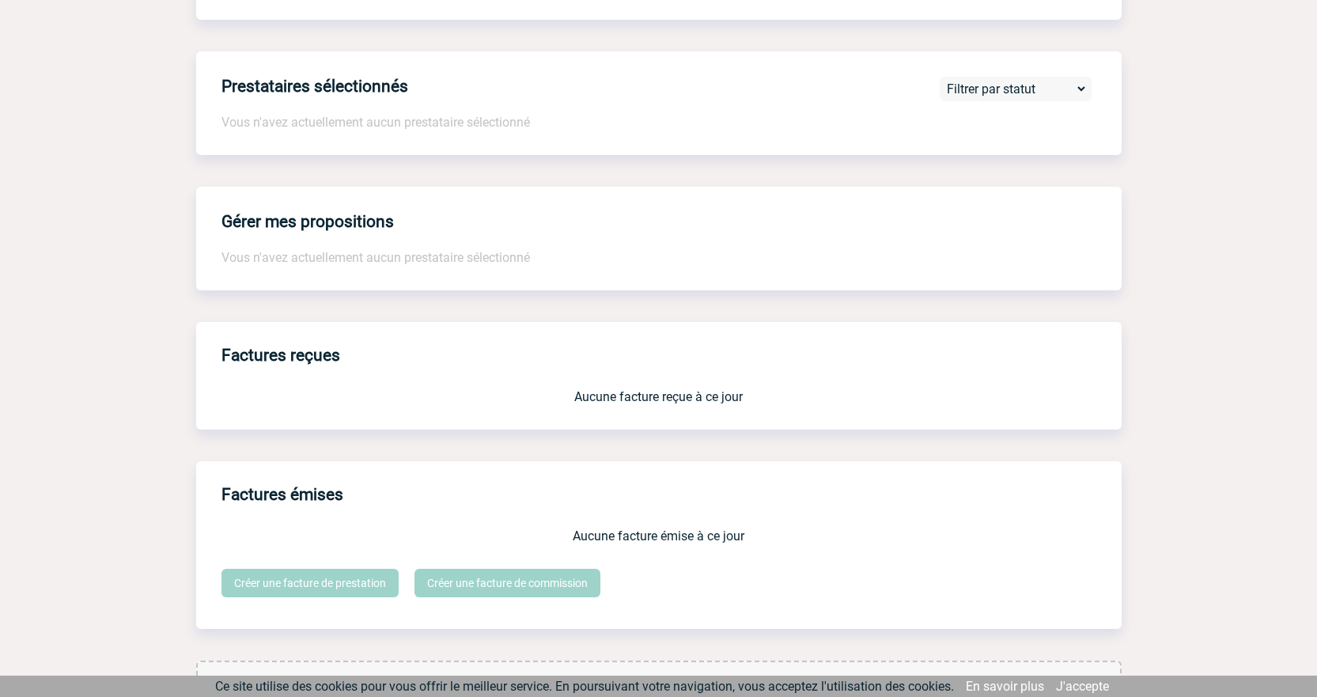
scroll to position [1185, 0]
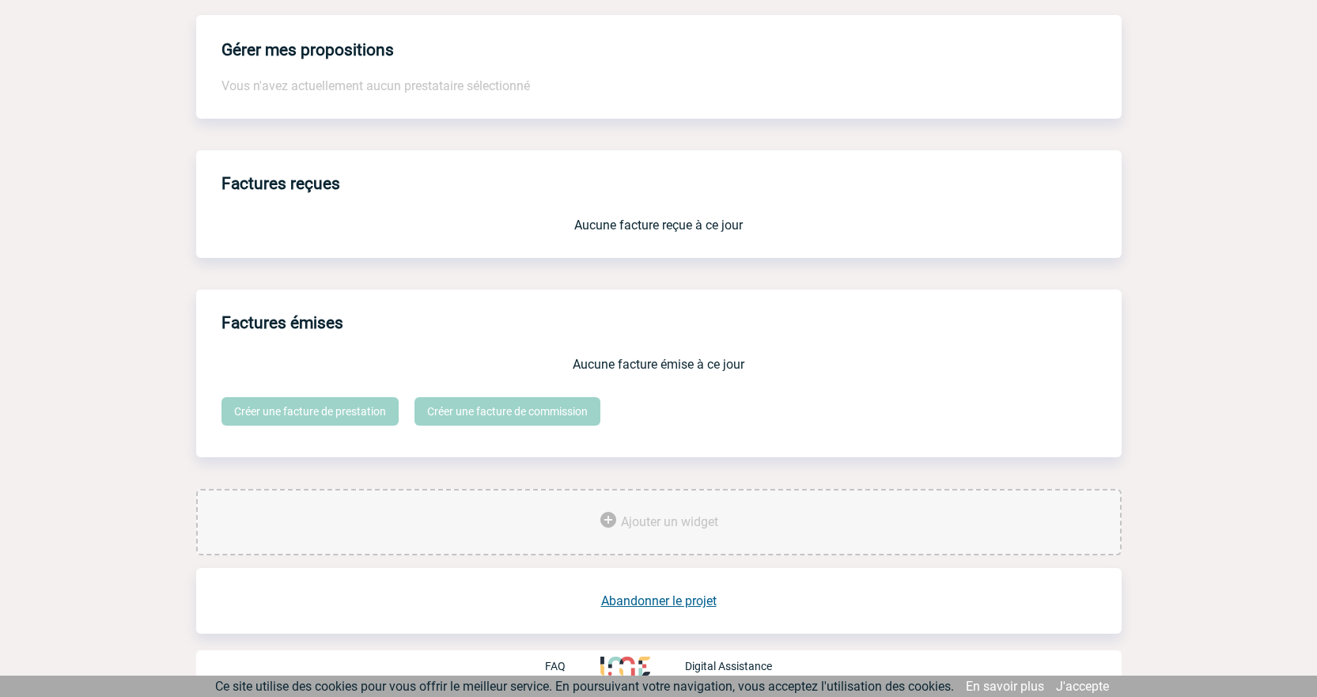
click at [677, 595] on link "Abandonner le projet" at bounding box center [659, 600] width 116 height 15
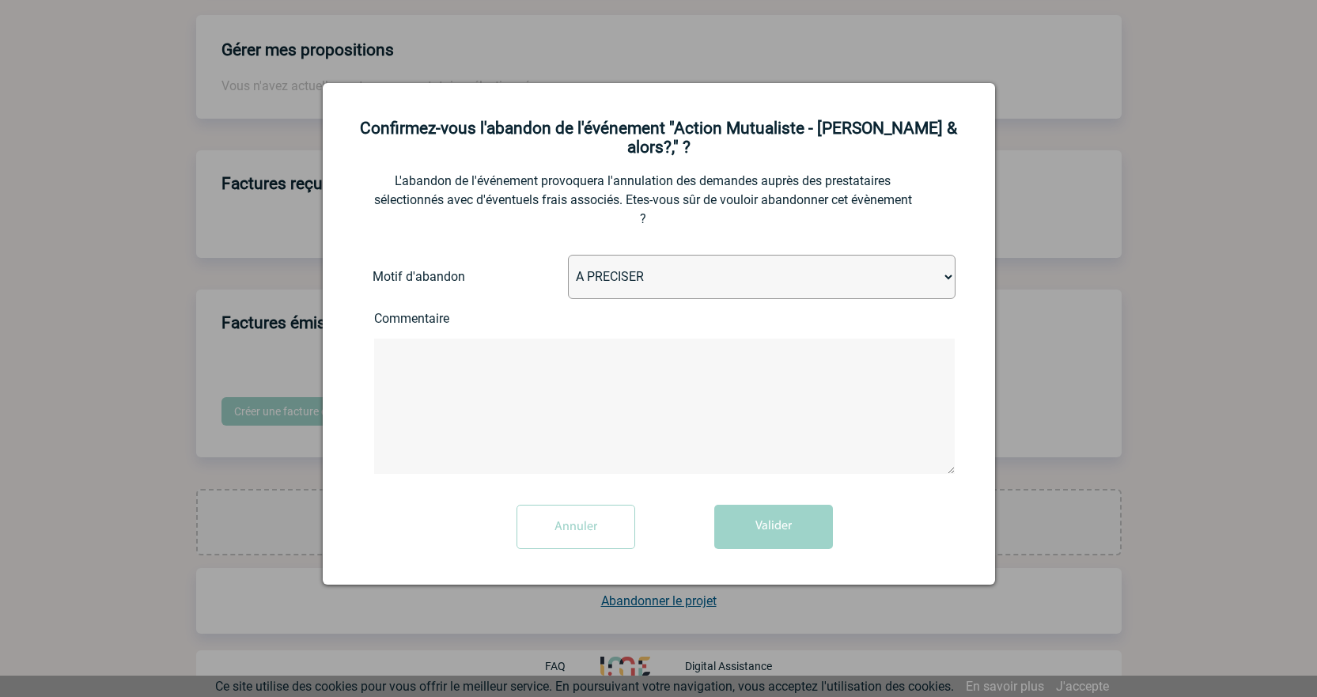
drag, startPoint x: 646, startPoint y: 254, endPoint x: 646, endPoint y: 278, distance: 23.7
click at [646, 255] on select "A PRECISER Projet annulé Projet reporté Evénement organisé en interne A fait ap…" at bounding box center [762, 277] width 388 height 44
select select "ABANDON_PROJET_02"
click at [568, 255] on select "A PRECISER Projet annulé Projet reporté Evénement organisé en interne A fait ap…" at bounding box center [762, 277] width 388 height 44
click at [746, 505] on button "Valider" at bounding box center [773, 527] width 119 height 44
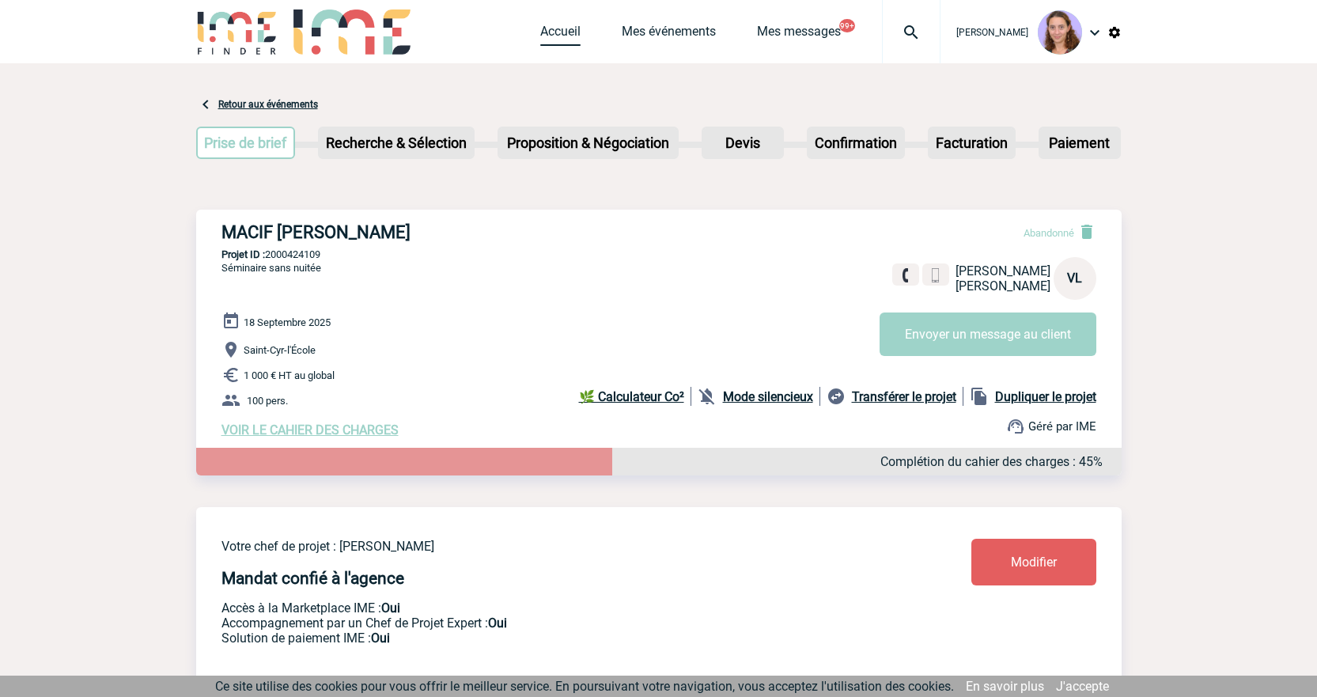
click at [555, 28] on link "Accueil" at bounding box center [560, 35] width 40 height 22
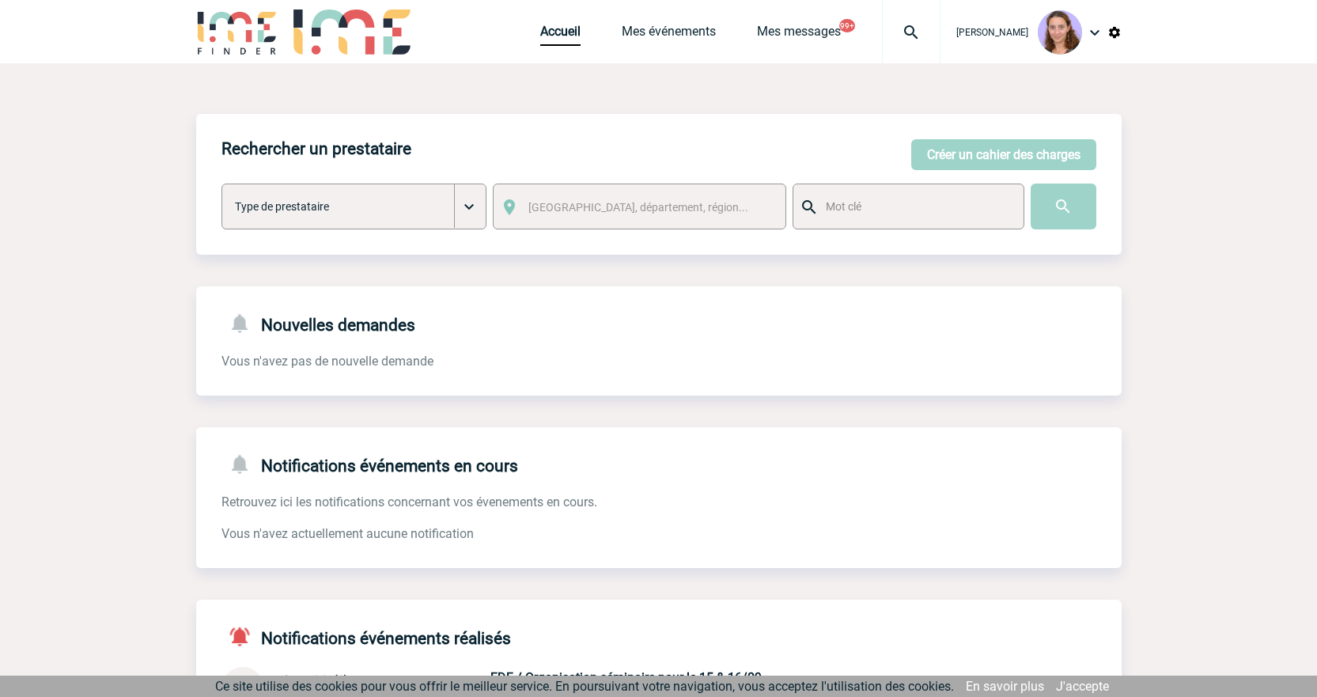
click at [579, 32] on span "Accueil" at bounding box center [580, 31] width 81 height 15
click at [574, 33] on link "Accueil" at bounding box center [560, 35] width 40 height 22
click at [895, 14] on div at bounding box center [911, 31] width 59 height 63
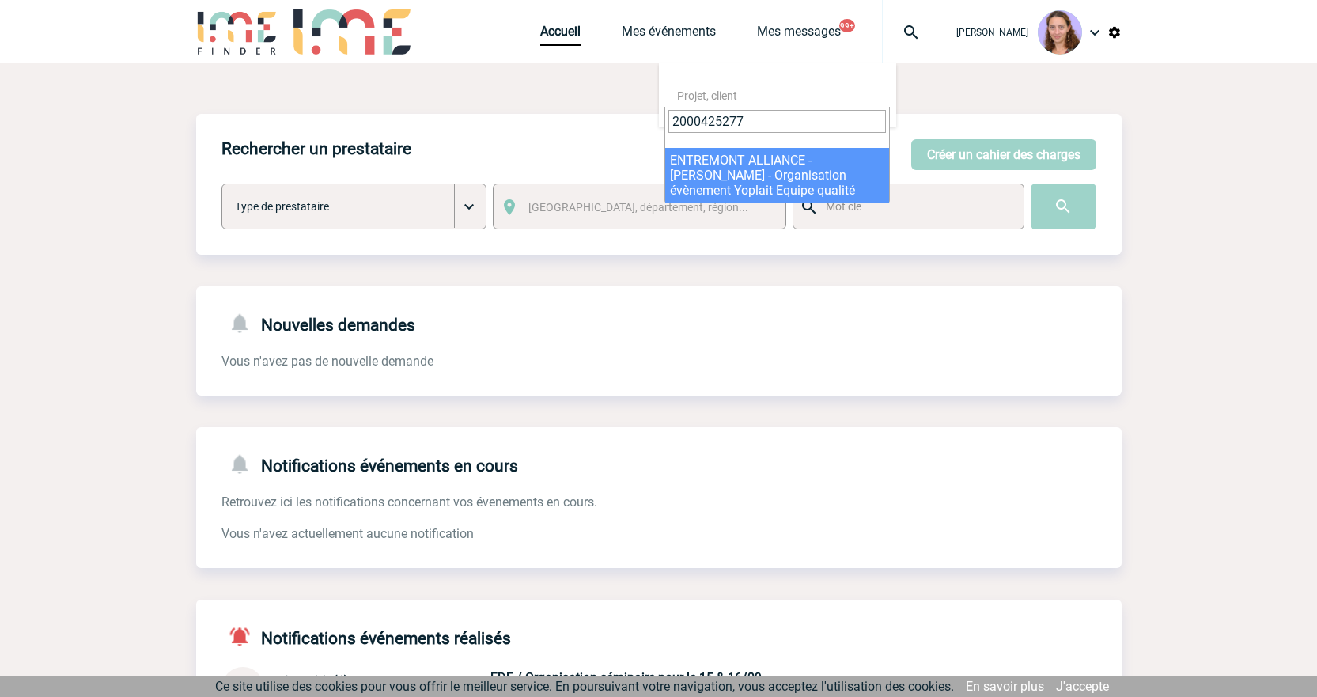
type input "2000425277"
select select "24778"
